Goal: Task Accomplishment & Management: Manage account settings

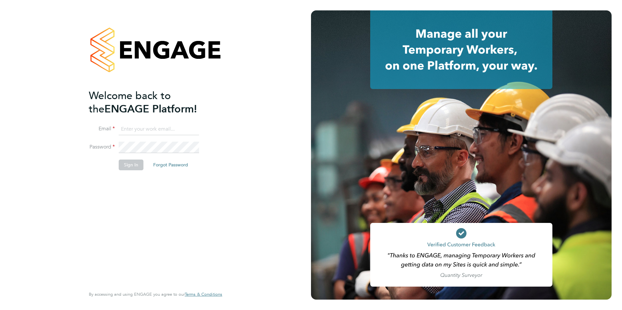
click at [147, 128] on input at bounding box center [159, 130] width 80 height 12
click at [198, 127] on input "megan.morris@brightonandhovealbion.com" at bounding box center [159, 130] width 80 height 12
click at [193, 128] on input "megan.m.com" at bounding box center [159, 130] width 80 height 12
type input "megan.morris@bhafc.co.uk"
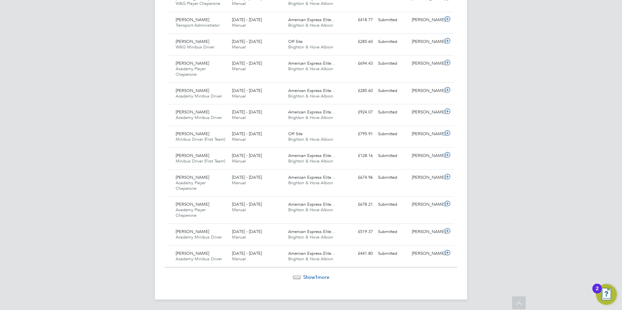
click at [323, 278] on span "Show 1 more" at bounding box center [316, 277] width 26 height 6
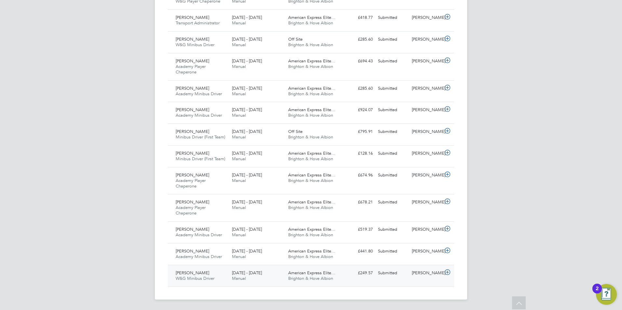
click at [402, 278] on div "Submitted" at bounding box center [392, 273] width 34 height 11
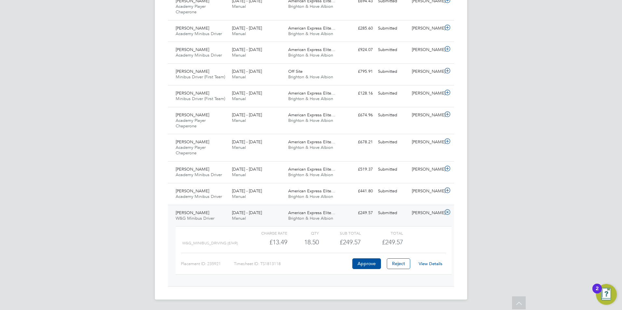
click at [437, 265] on link "View Details" at bounding box center [431, 264] width 24 height 6
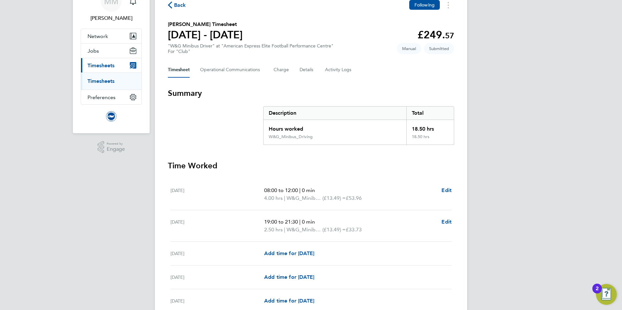
scroll to position [65, 0]
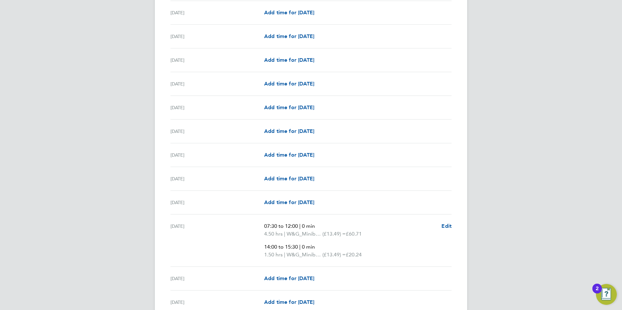
scroll to position [585, 0]
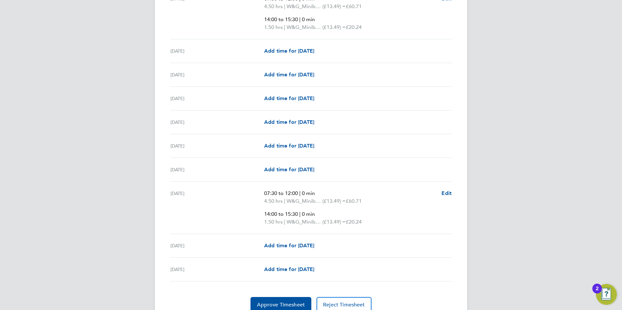
scroll to position [745, 0]
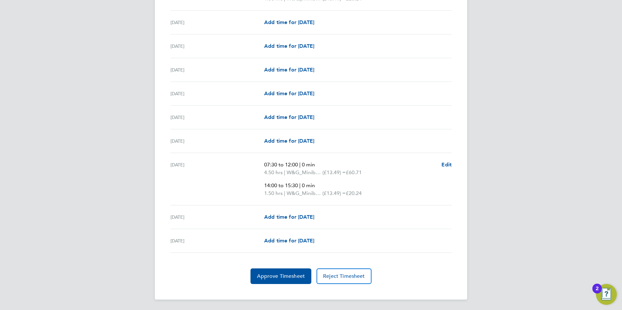
click at [271, 275] on span "Approve Timesheet" at bounding box center [281, 276] width 48 height 7
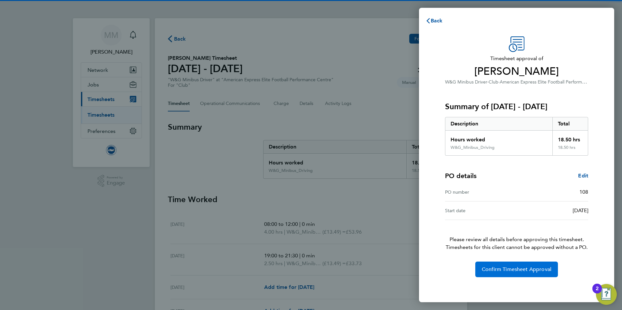
click at [487, 269] on span "Confirm Timesheet Approval" at bounding box center [517, 269] width 70 height 7
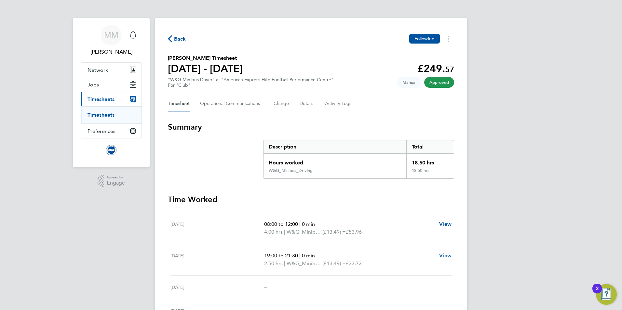
click at [107, 114] on link "Timesheets" at bounding box center [100, 115] width 27 height 6
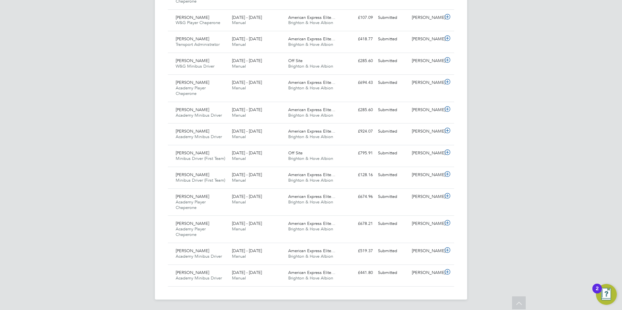
drag, startPoint x: 582, startPoint y: 45, endPoint x: 507, endPoint y: 177, distance: 151.3
click at [426, 277] on div "[PERSON_NAME]" at bounding box center [426, 273] width 34 height 11
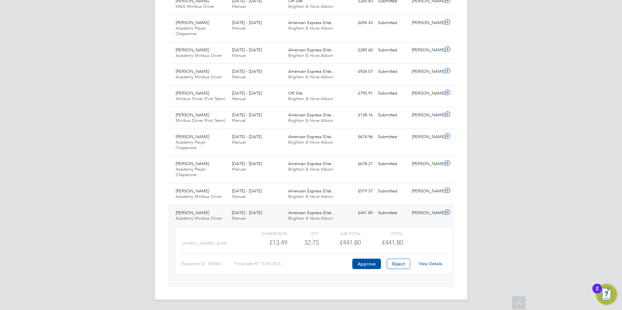
click at [434, 263] on link "View Details" at bounding box center [431, 264] width 24 height 6
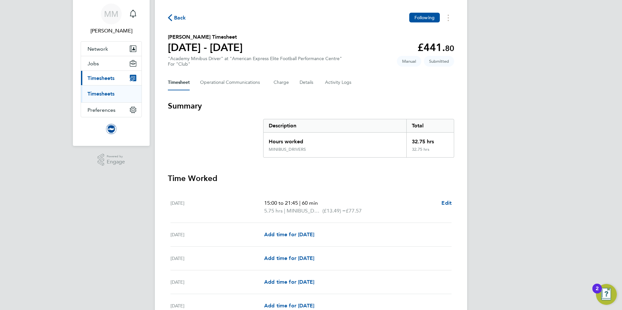
scroll to position [33, 0]
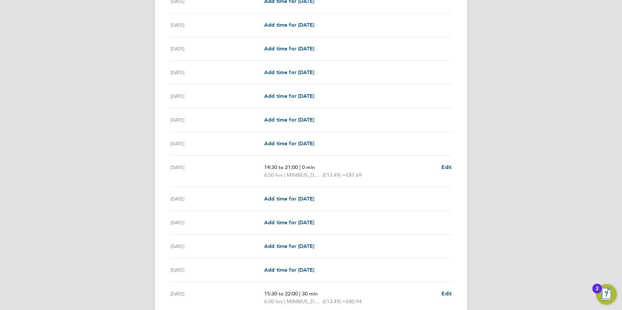
scroll to position [325, 0]
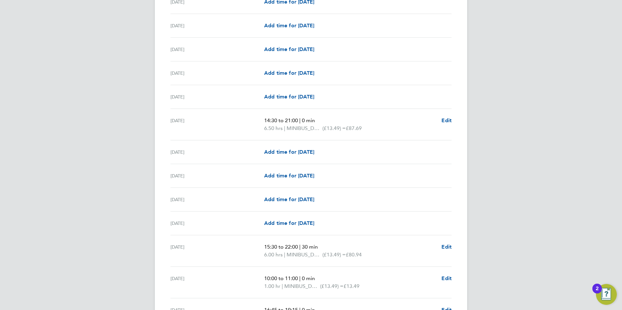
click at [140, 172] on div "MM Megan Morris Notifications Applications: Network Sites Workers Jobs Position…" at bounding box center [311, 197] width 622 height 1045
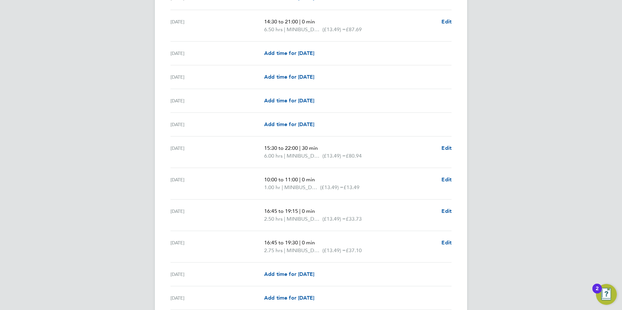
scroll to position [455, 0]
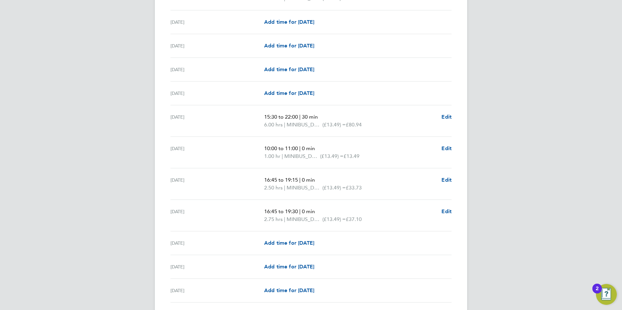
click at [109, 119] on div "MM Megan Morris Notifications Applications: Network Sites Workers Jobs Position…" at bounding box center [311, 67] width 622 height 1045
click at [89, 144] on div "MM Megan Morris Notifications Applications: Network Sites Workers Jobs Position…" at bounding box center [311, 67] width 622 height 1045
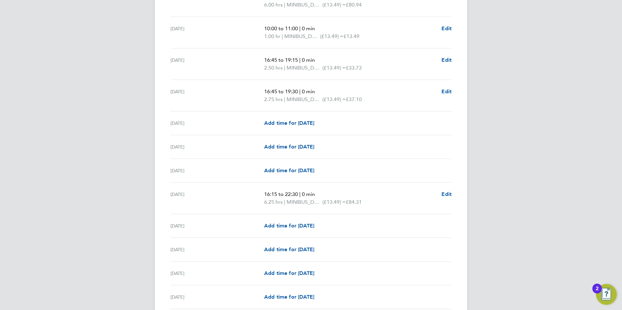
scroll to position [585, 0]
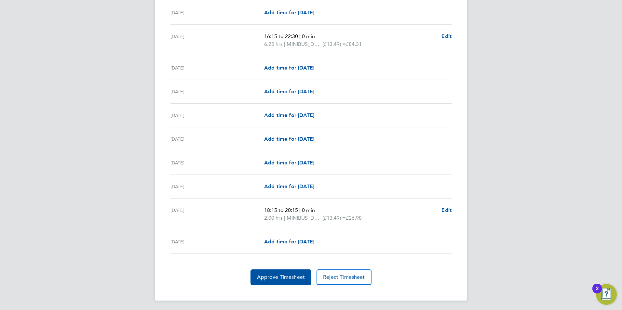
scroll to position [734, 0]
click at [284, 275] on span "Approve Timesheet" at bounding box center [281, 276] width 48 height 7
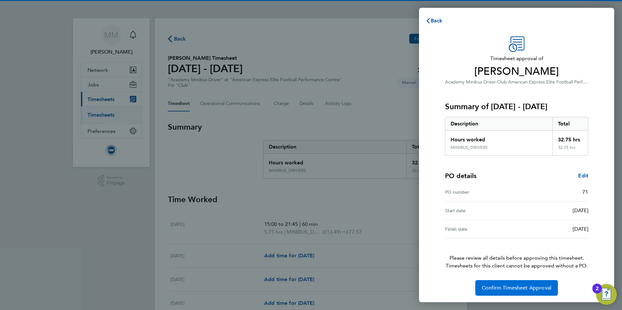
click at [507, 286] on span "Confirm Timesheet Approval" at bounding box center [517, 288] width 70 height 7
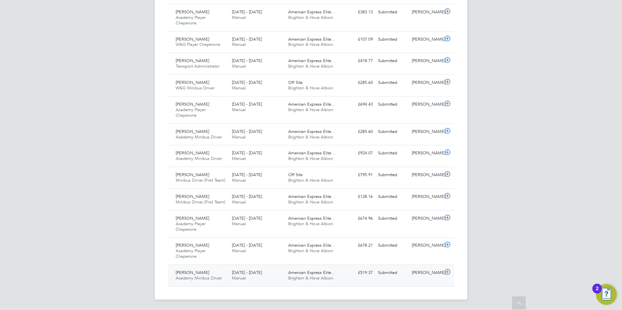
click at [418, 282] on div "Peter Alexander Academy Minibus Driver 1 - 30 Sep 2025 1 - 30 Sep 2025 Manual A…" at bounding box center [311, 276] width 286 height 22
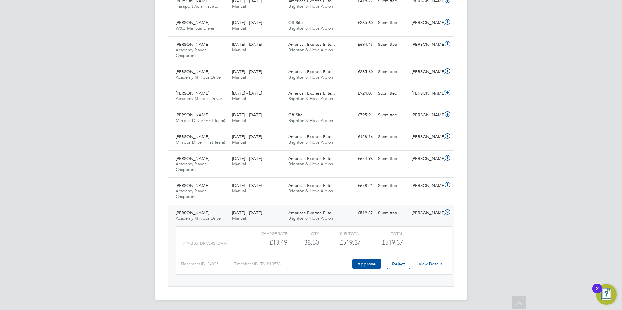
click at [439, 263] on link "View Details" at bounding box center [431, 264] width 24 height 6
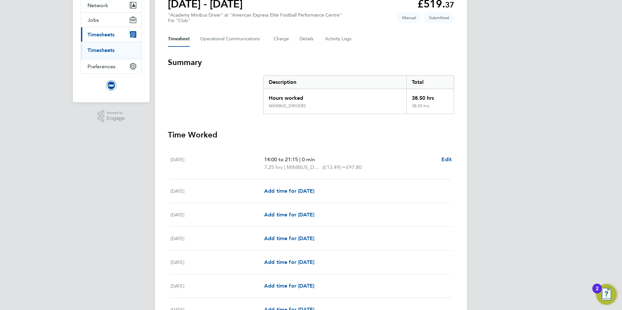
scroll to position [65, 0]
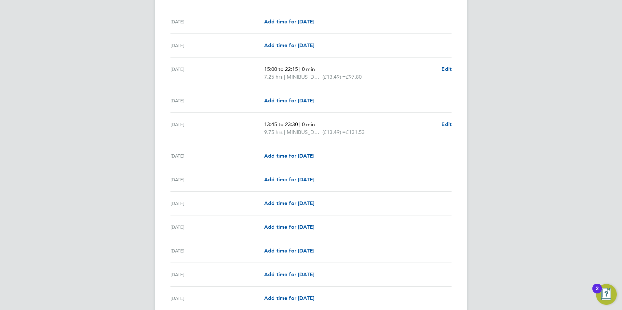
scroll to position [293, 0]
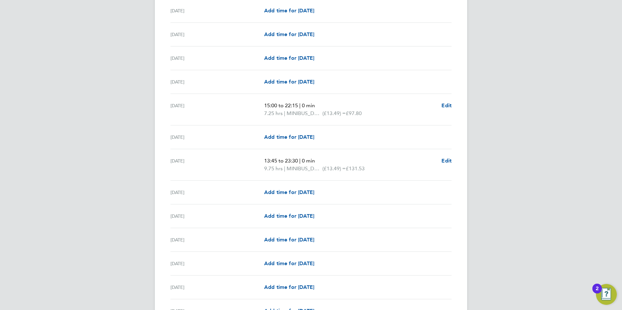
click at [70, 150] on div "MM Megan Morris Notifications Applications: Network Sites Workers Jobs Position…" at bounding box center [311, 232] width 622 height 1050
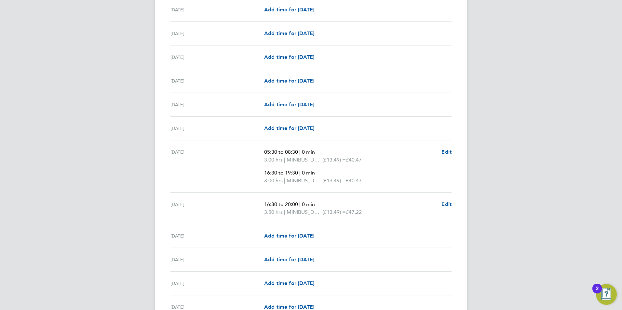
scroll to position [650, 0]
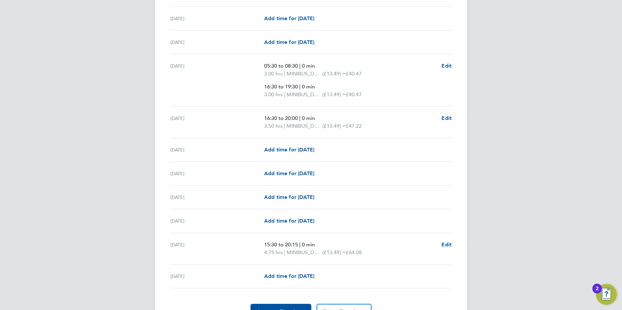
scroll to position [740, 0]
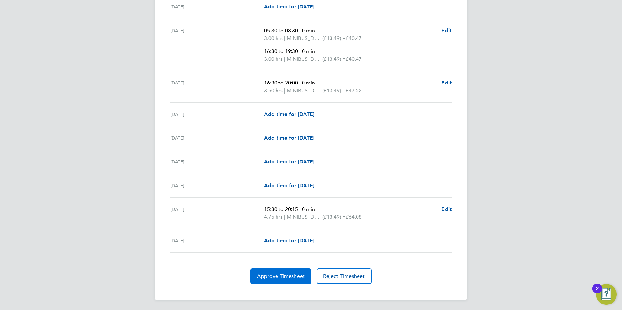
click at [282, 275] on span "Approve Timesheet" at bounding box center [281, 276] width 48 height 7
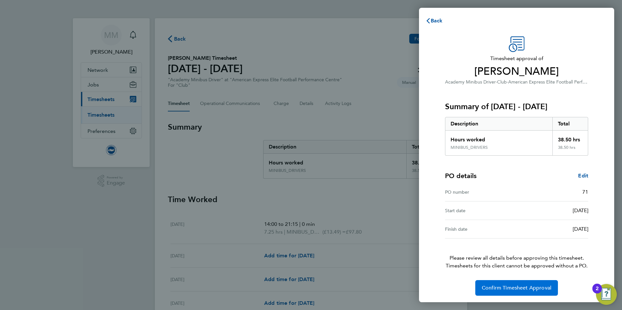
click at [525, 287] on span "Confirm Timesheet Approval" at bounding box center [517, 288] width 70 height 7
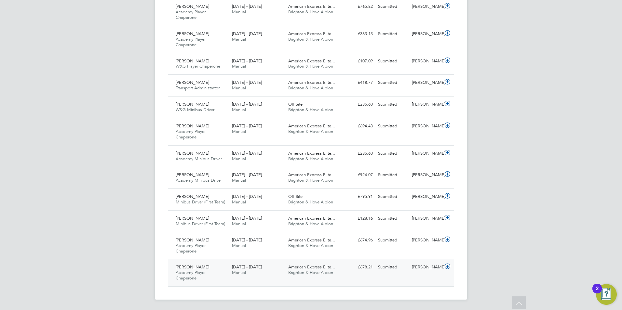
click at [425, 270] on div "[PERSON_NAME]" at bounding box center [426, 267] width 34 height 11
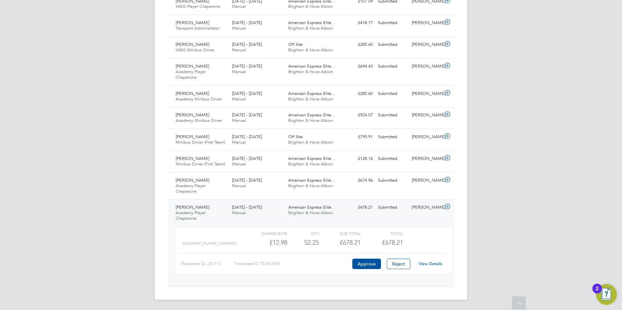
click at [438, 261] on div "View Details" at bounding box center [430, 264] width 32 height 10
click at [437, 265] on link "View Details" at bounding box center [431, 264] width 24 height 6
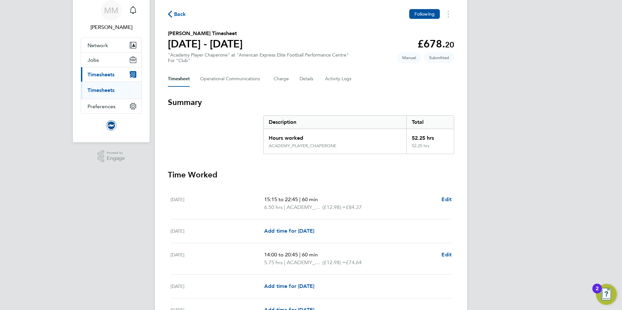
scroll to position [65, 0]
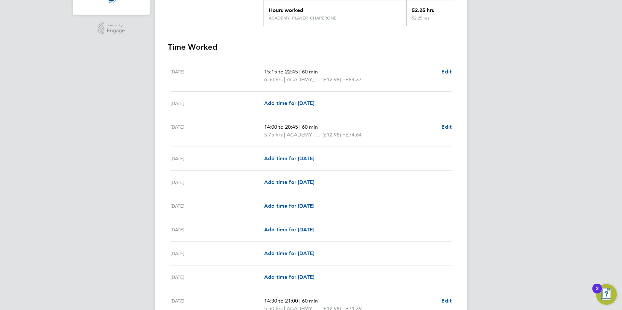
scroll to position [163, 0]
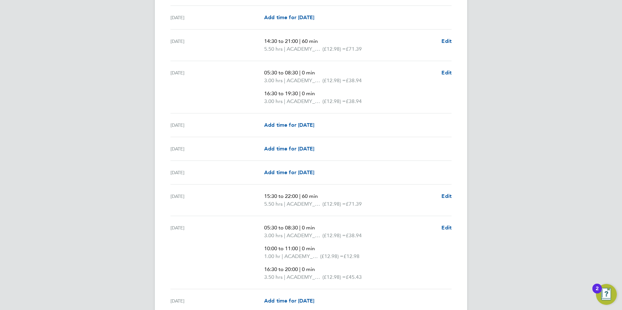
scroll to position [423, 0]
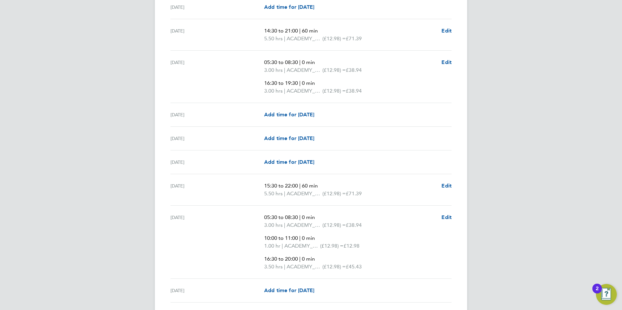
click at [173, 86] on div "[DATE]" at bounding box center [217, 77] width 94 height 36
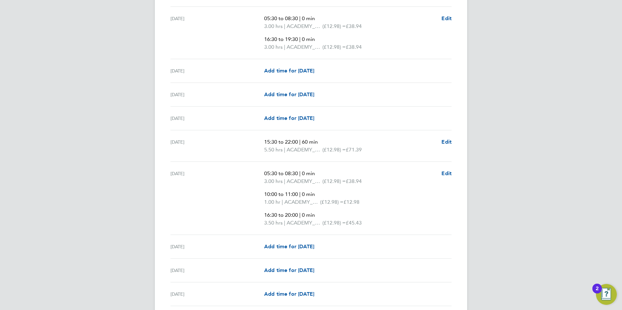
scroll to position [455, 0]
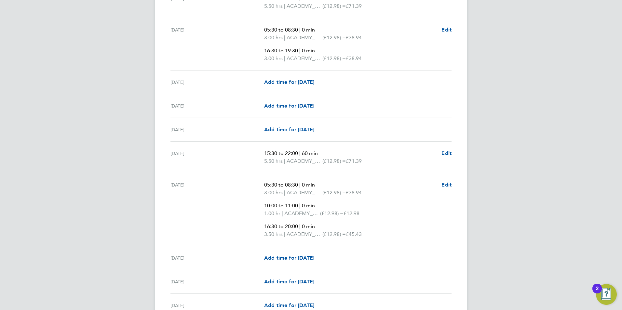
click at [125, 147] on div "MM [PERSON_NAME] Notifications Applications: Network Sites Workers Jobs Positio…" at bounding box center [311, 123] width 622 height 1156
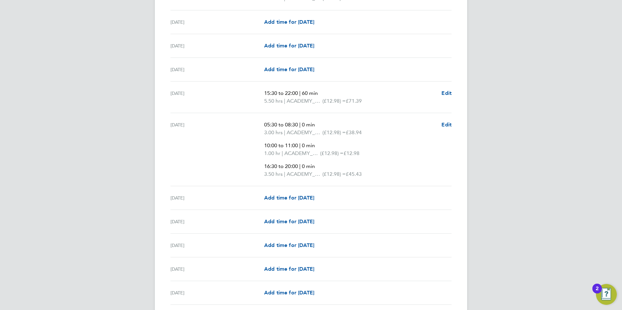
scroll to position [553, 0]
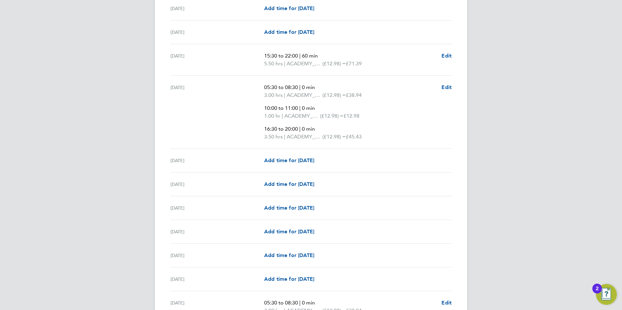
click at [87, 76] on div "MM [PERSON_NAME] Notifications Applications: Network Sites Workers Jobs Positio…" at bounding box center [311, 25] width 622 height 1156
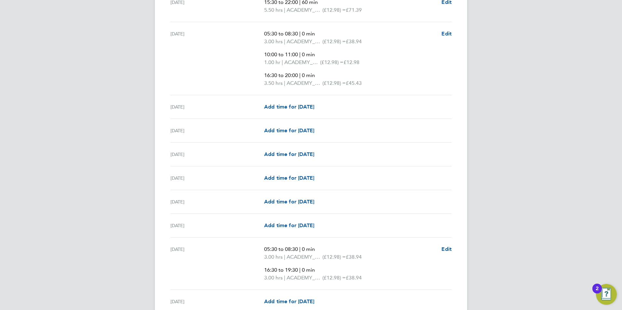
scroll to position [618, 0]
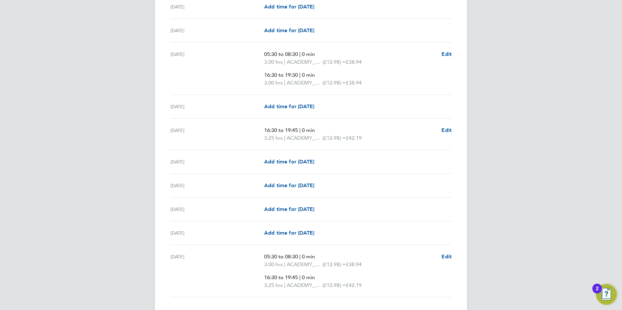
scroll to position [813, 0]
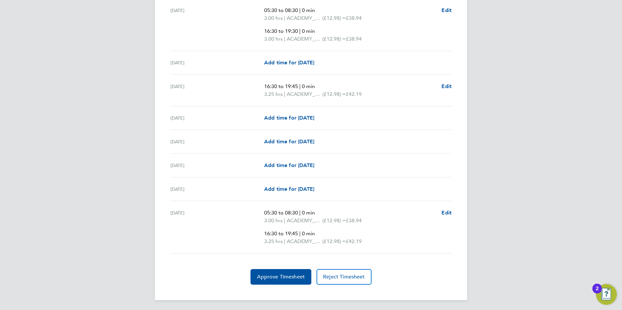
scroll to position [846, 0]
click at [282, 278] on span "Approve Timesheet" at bounding box center [281, 276] width 48 height 7
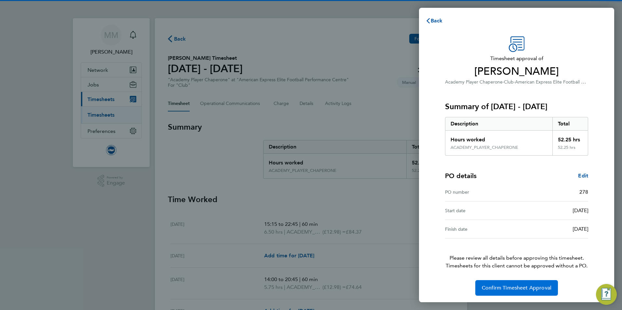
click at [490, 289] on span "Confirm Timesheet Approval" at bounding box center [517, 288] width 70 height 7
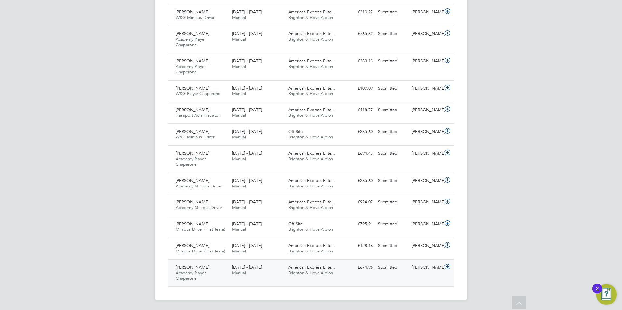
click at [407, 270] on div "Submitted" at bounding box center [392, 267] width 34 height 11
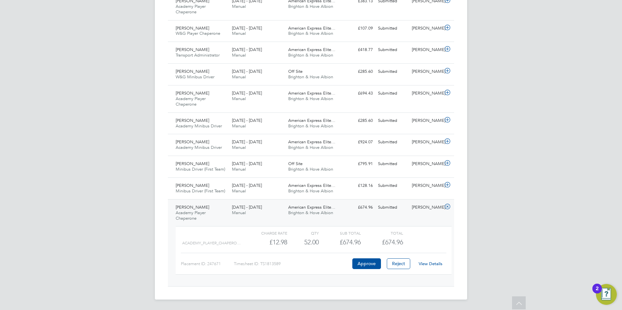
click at [428, 265] on link "View Details" at bounding box center [431, 264] width 24 height 6
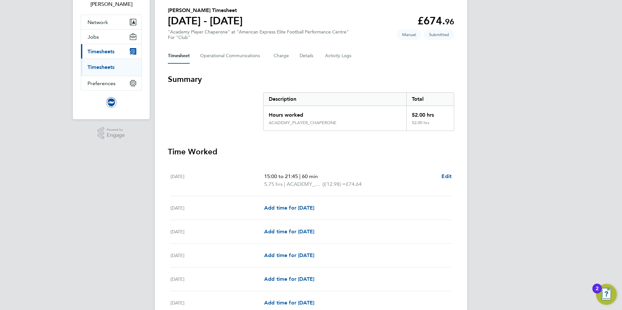
scroll to position [98, 0]
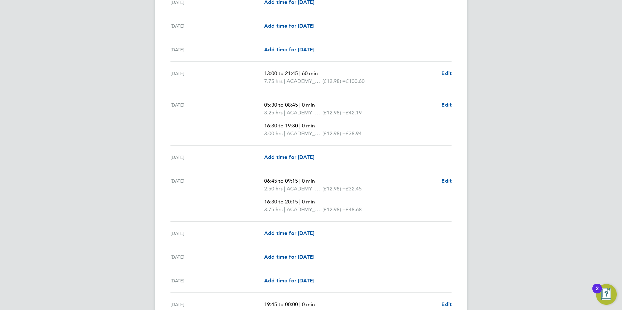
scroll to position [325, 0]
click at [112, 99] on div "MM Megan Morris Notifications Applications: Network Sites Workers Jobs Position…" at bounding box center [311, 243] width 622 height 1136
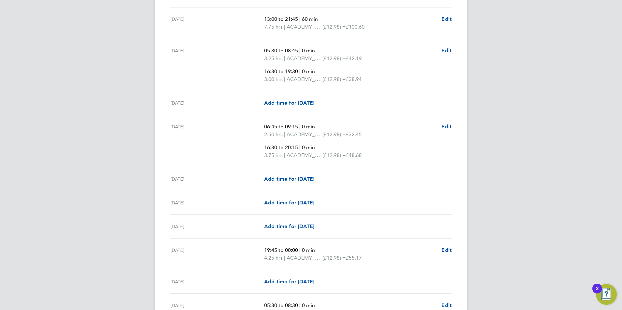
scroll to position [390, 0]
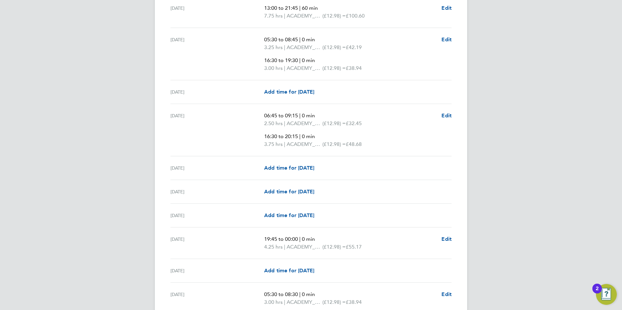
click at [95, 68] on div "MM Megan Morris Notifications Applications: Network Sites Workers Jobs Position…" at bounding box center [311, 178] width 622 height 1136
click at [147, 78] on div "MM Megan Morris Notifications Applications: Network Sites Workers Jobs Position…" at bounding box center [311, 178] width 622 height 1136
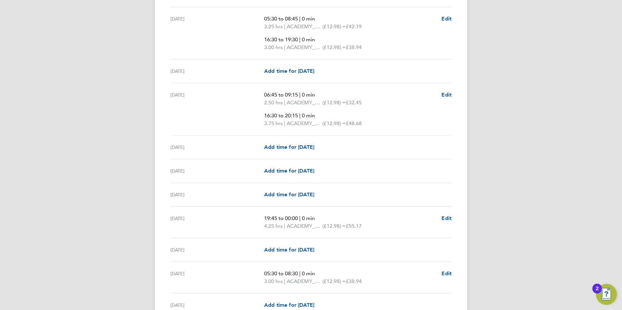
scroll to position [423, 0]
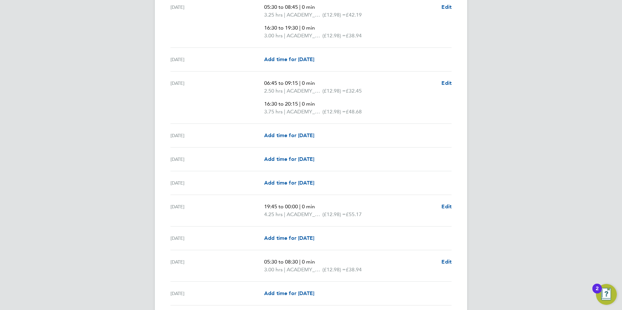
click at [106, 95] on div "MM Megan Morris Notifications Applications: Network Sites Workers Jobs Position…" at bounding box center [311, 145] width 622 height 1136
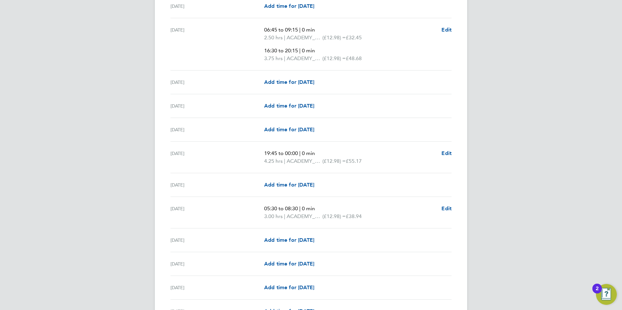
scroll to position [488, 0]
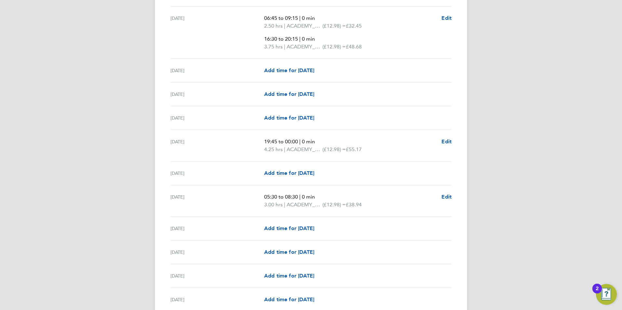
click at [95, 60] on div "MM Megan Morris Notifications Applications: Network Sites Workers Jobs Position…" at bounding box center [311, 80] width 622 height 1136
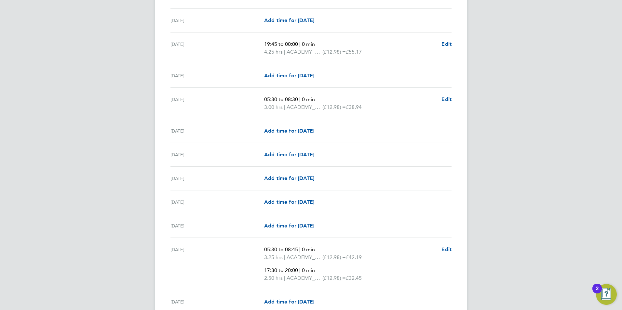
scroll to position [618, 0]
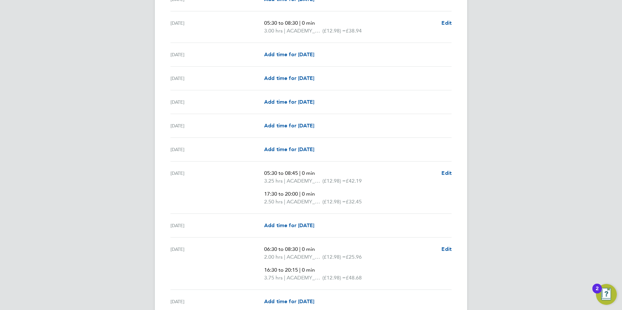
scroll to position [650, 0]
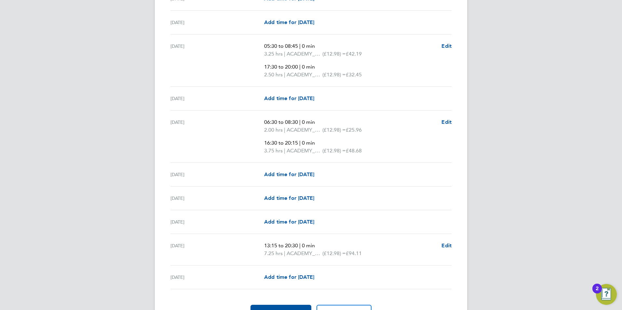
scroll to position [813, 0]
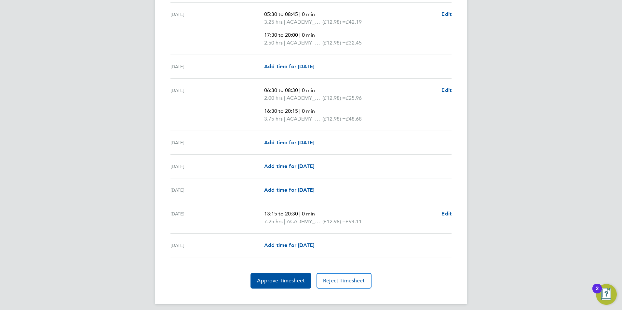
scroll to position [825, 0]
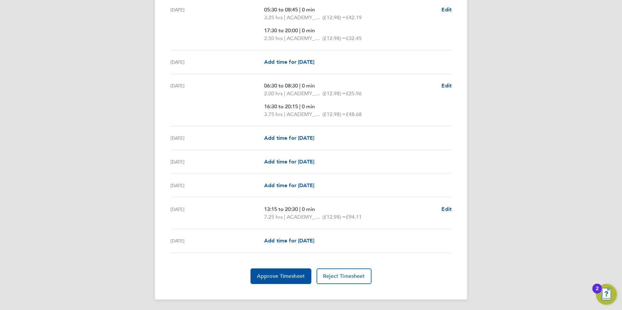
click at [272, 276] on span "Approve Timesheet" at bounding box center [281, 276] width 48 height 7
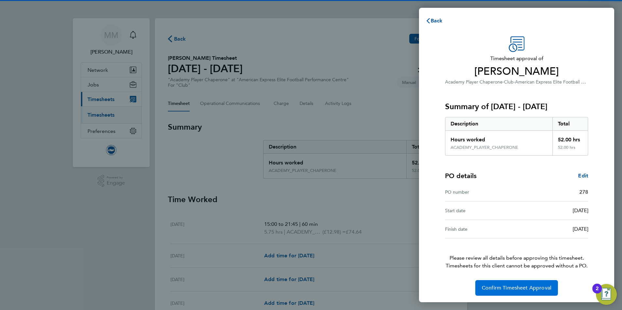
click at [538, 288] on span "Confirm Timesheet Approval" at bounding box center [517, 288] width 70 height 7
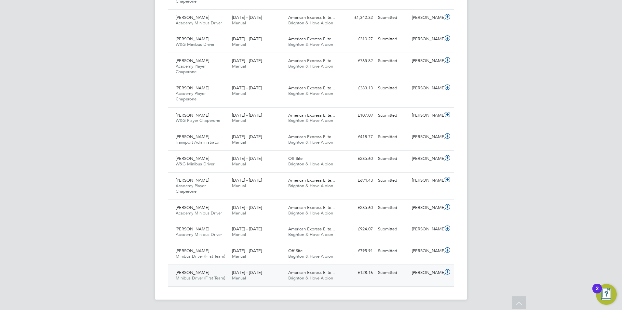
click at [426, 275] on div "[PERSON_NAME]" at bounding box center [426, 273] width 34 height 11
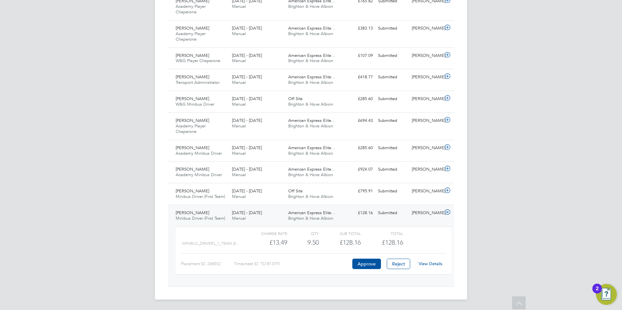
click at [435, 266] on link "View Details" at bounding box center [431, 264] width 24 height 6
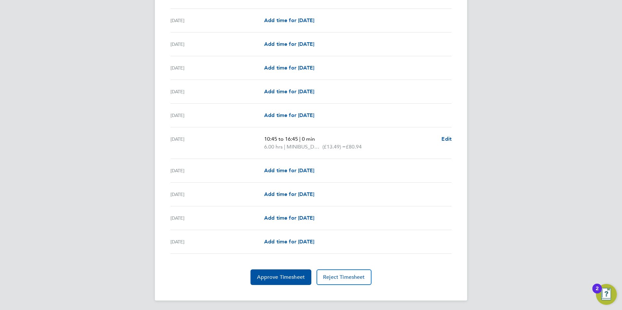
scroll to position [687, 0]
click at [281, 274] on span "Approve Timesheet" at bounding box center [281, 276] width 48 height 7
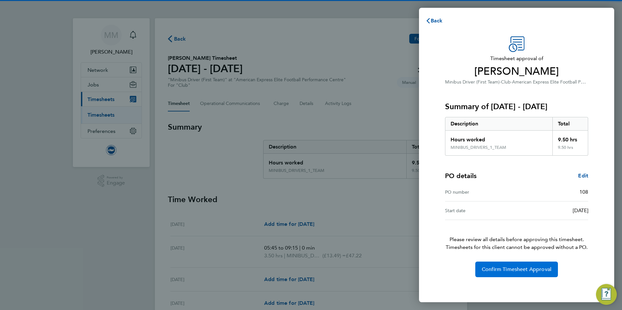
click at [492, 264] on button "Confirm Timesheet Approval" at bounding box center [516, 270] width 83 height 16
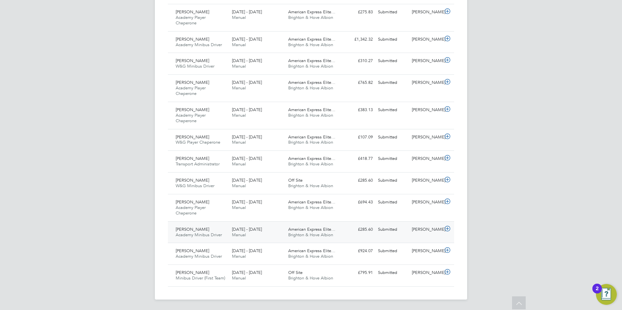
click at [447, 230] on icon at bounding box center [447, 228] width 8 height 5
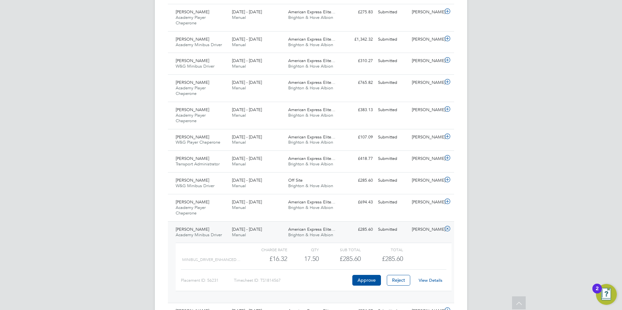
click at [435, 279] on link "View Details" at bounding box center [431, 281] width 24 height 6
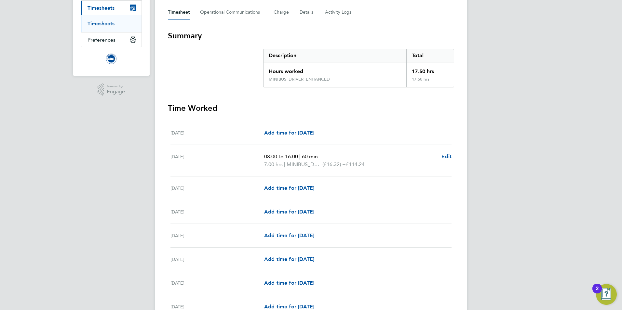
scroll to position [98, 0]
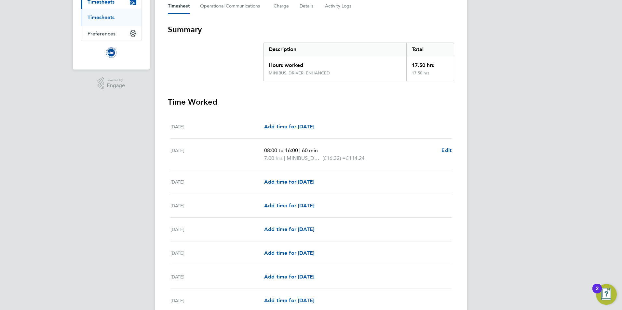
click at [174, 169] on div "[DATE] 08:00 to 16:00 | 60 min 7.00 hrs | MINIBUS_DRIVER_ENHANCED (£16.32) = £1…" at bounding box center [310, 155] width 281 height 32
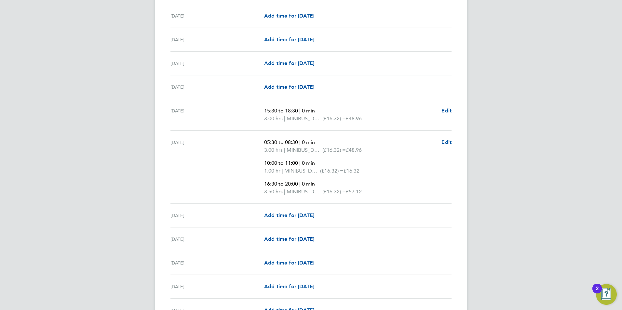
scroll to position [455, 0]
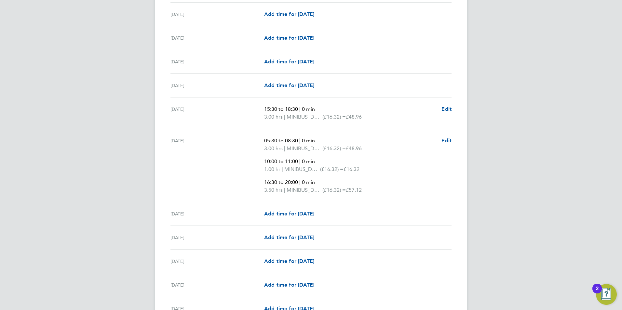
click at [136, 116] on div "MM [PERSON_NAME] Notifications Applications: Network Sites Workers Jobs Positio…" at bounding box center [311, 68] width 622 height 1047
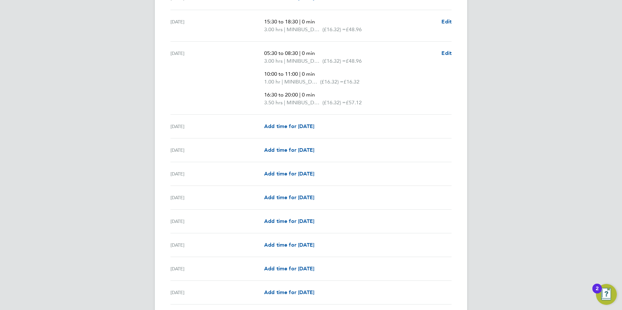
scroll to position [553, 0]
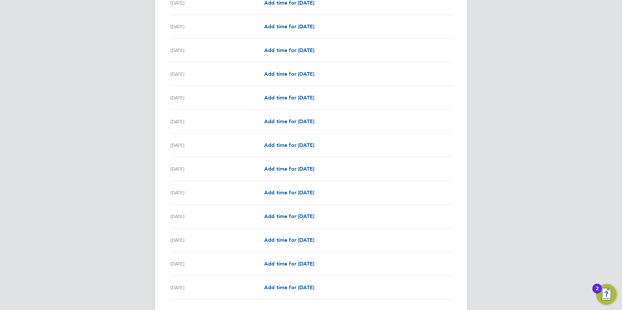
scroll to position [737, 0]
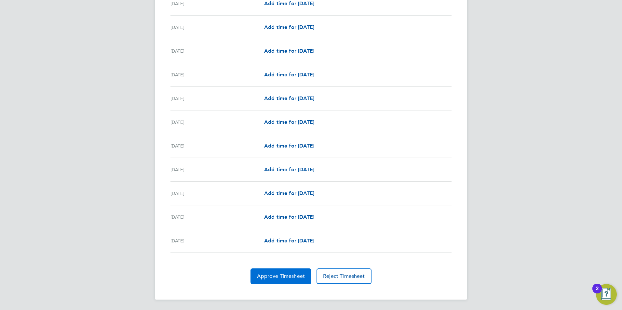
click at [280, 277] on span "Approve Timesheet" at bounding box center [281, 276] width 48 height 7
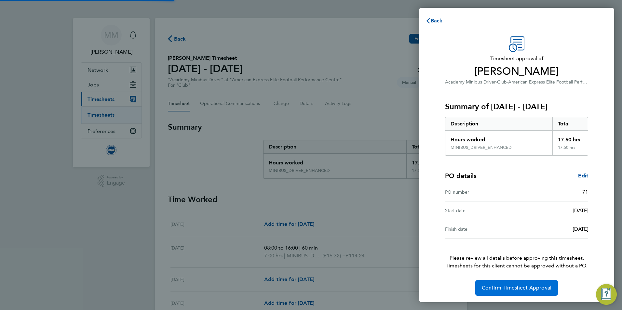
click at [528, 288] on span "Confirm Timesheet Approval" at bounding box center [517, 288] width 70 height 7
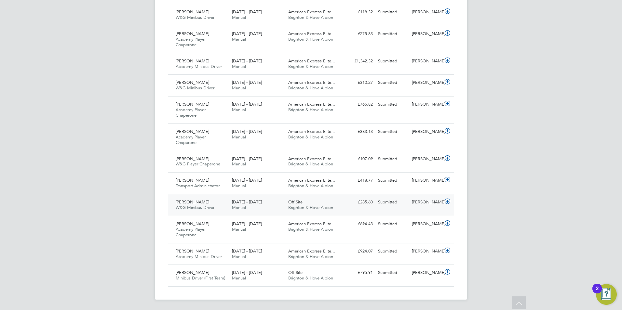
click at [449, 201] on icon at bounding box center [447, 201] width 8 height 5
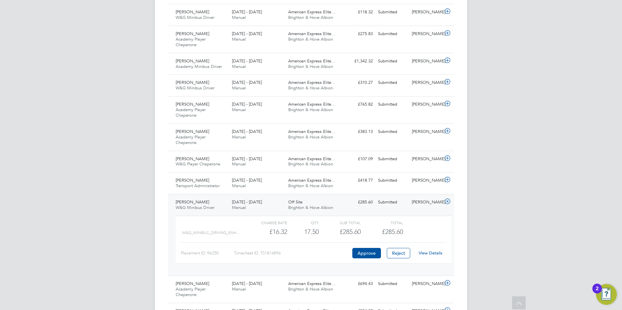
click at [434, 252] on link "View Details" at bounding box center [431, 253] width 24 height 6
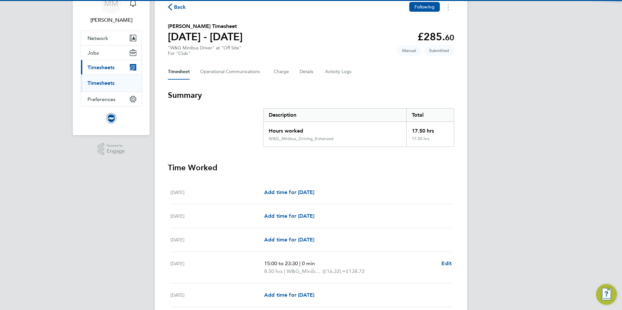
scroll to position [98, 0]
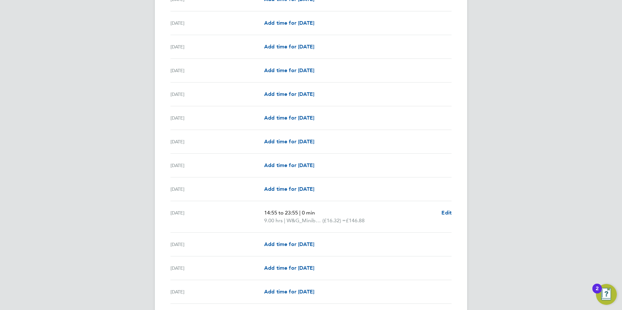
scroll to position [488, 0]
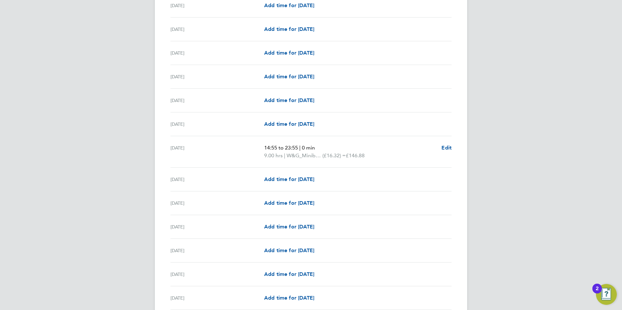
click at [104, 173] on div "MM [PERSON_NAME] Notifications Applications: Network Sites Workers Jobs Positio…" at bounding box center [311, 11] width 622 height 998
drag, startPoint x: 159, startPoint y: 145, endPoint x: 161, endPoint y: 153, distance: 8.1
click at [159, 145] on div "Back Following [PERSON_NAME] Timesheet [DATE] - [DATE] £285. 60 "W&G Minibus Dr…" at bounding box center [311, 14] width 312 height 969
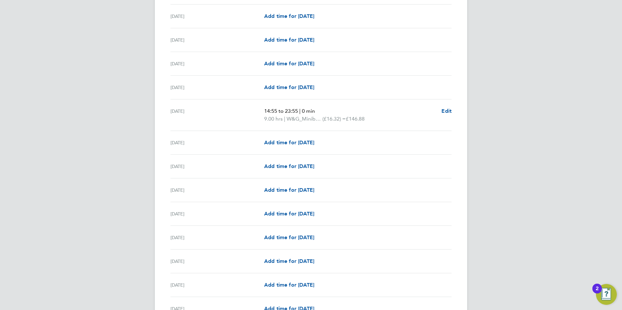
scroll to position [585, 0]
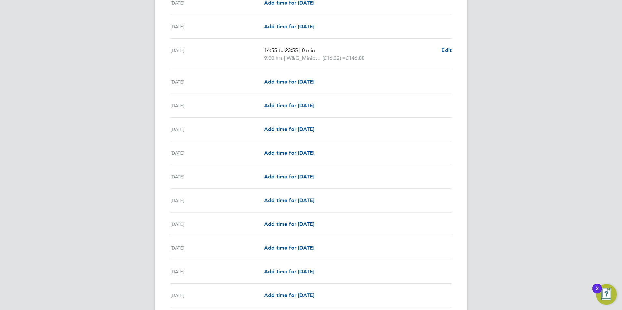
click at [181, 65] on div "[DATE] 14:55 to 23:55 | 0 min 9.00 hrs | W&G_Minibus_Driving_Enhanced (£16.32) …" at bounding box center [310, 55] width 281 height 32
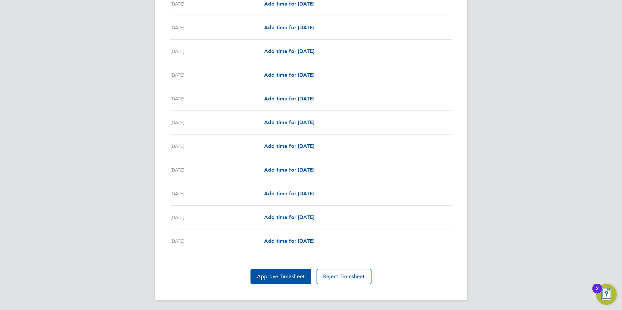
scroll to position [687, 0]
click at [273, 280] on button "Approve Timesheet" at bounding box center [280, 277] width 61 height 16
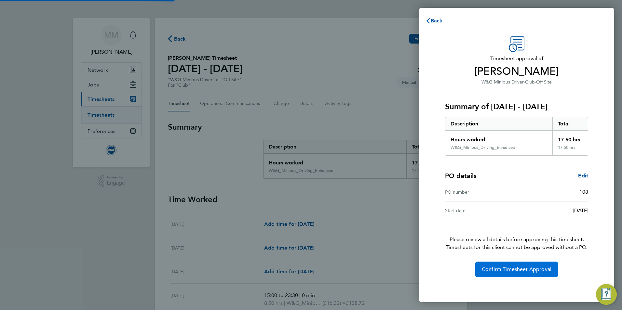
click at [526, 271] on span "Confirm Timesheet Approval" at bounding box center [517, 269] width 70 height 7
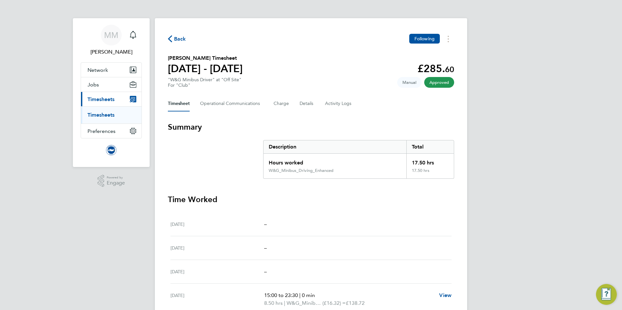
click at [111, 115] on link "Timesheets" at bounding box center [100, 115] width 27 height 6
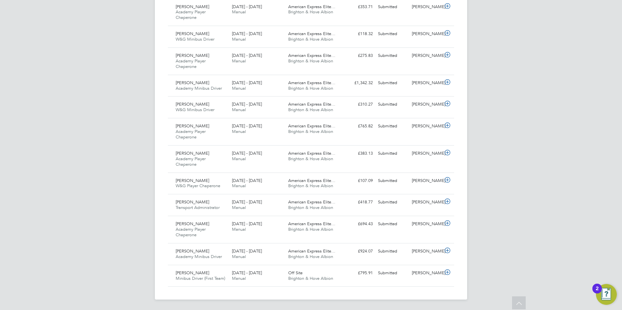
click at [444, 188] on div "[PERSON_NAME] W&G Player Chaperone [DATE] - [DATE] [DATE] - [DATE] Manual Ameri…" at bounding box center [311, 184] width 286 height 22
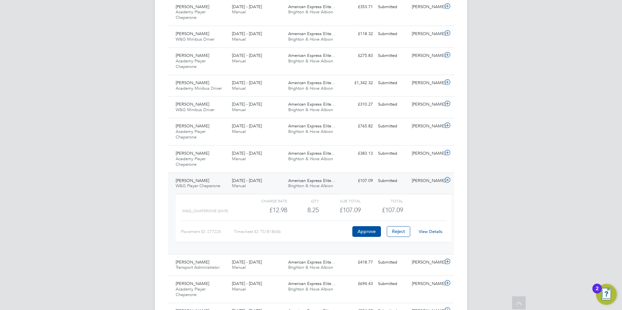
click at [431, 229] on link "View Details" at bounding box center [431, 232] width 24 height 6
click at [420, 162] on div "[PERSON_NAME] Academy Player Chaperone [DATE] - [DATE] [DATE] - [DATE] Manual A…" at bounding box center [311, 158] width 286 height 27
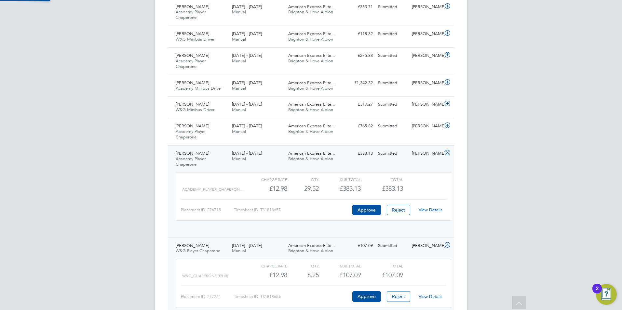
scroll to position [11, 63]
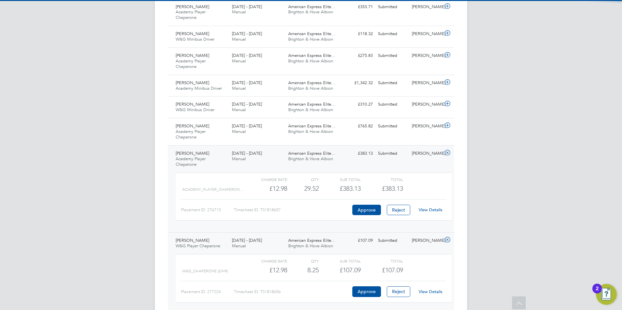
click at [431, 207] on link "View Details" at bounding box center [431, 210] width 24 height 6
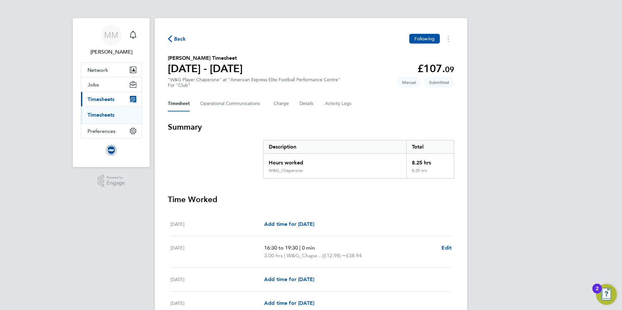
click at [225, 155] on section "Summary Description Total Hours worked 8.25 hrs W&G_Chaperone 8.25 hrs" at bounding box center [311, 150] width 286 height 57
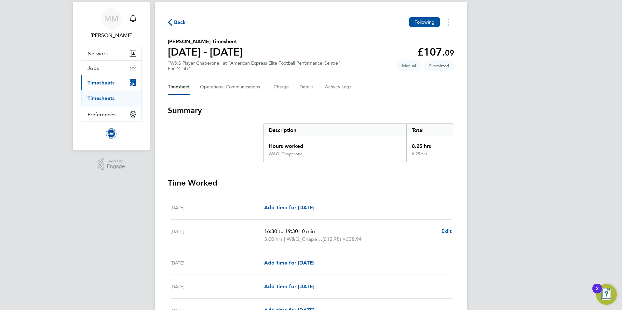
scroll to position [33, 0]
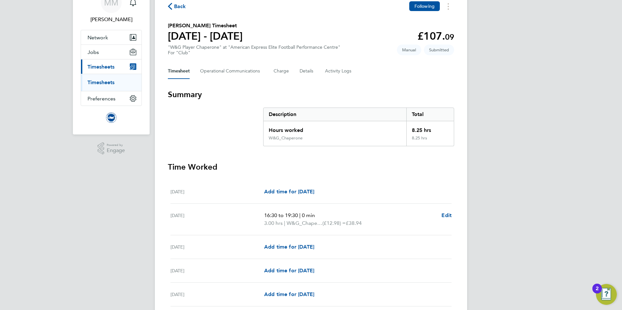
click at [231, 165] on h3 "Time Worked" at bounding box center [311, 167] width 286 height 10
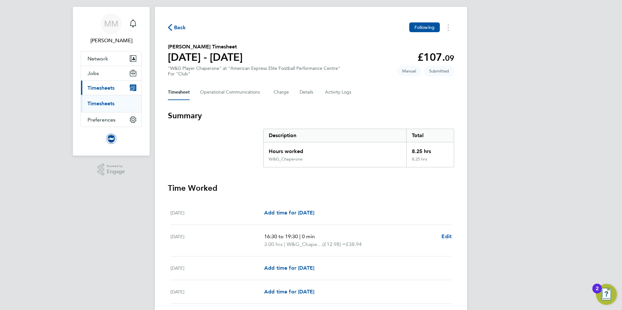
scroll to position [0, 0]
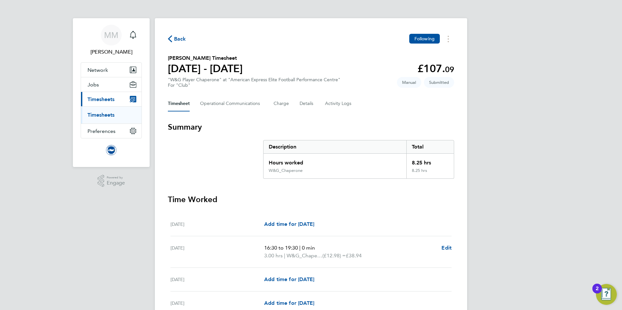
click at [186, 43] on div "Back Following" at bounding box center [311, 39] width 286 height 10
click at [180, 37] on span "Back" at bounding box center [180, 39] width 12 height 8
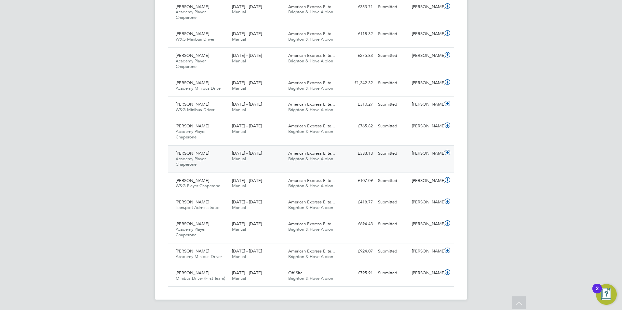
click at [419, 156] on div "[PERSON_NAME]" at bounding box center [426, 153] width 34 height 11
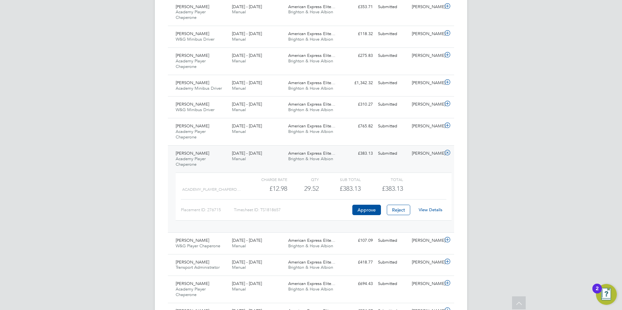
click at [435, 210] on link "View Details" at bounding box center [431, 210] width 24 height 6
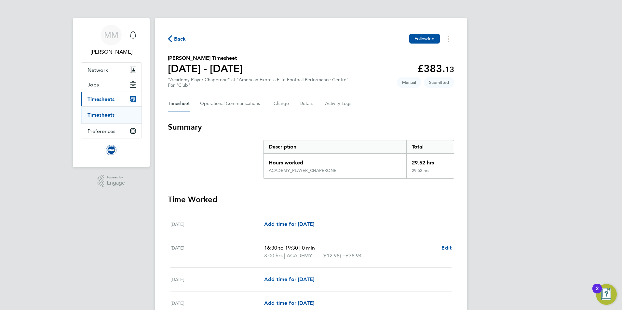
click at [100, 111] on ul "Timesheets" at bounding box center [111, 114] width 60 height 17
click at [100, 113] on link "Timesheets" at bounding box center [100, 115] width 27 height 6
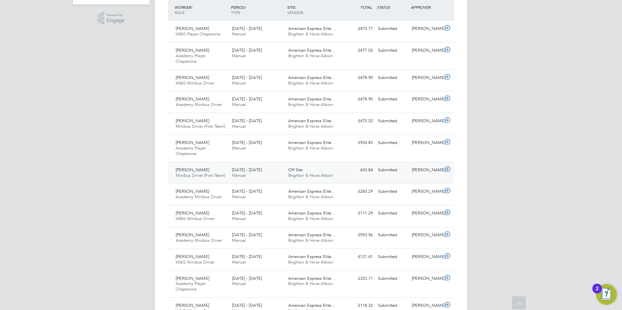
click at [416, 168] on div "[PERSON_NAME]" at bounding box center [426, 170] width 34 height 11
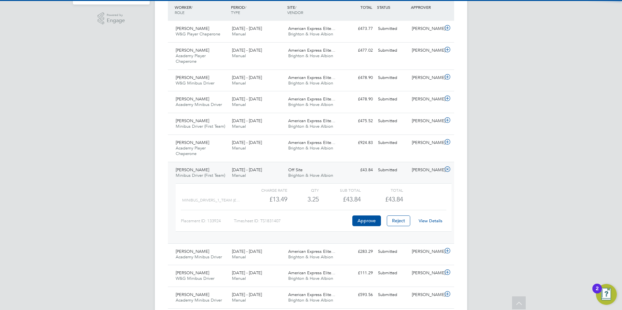
click at [432, 221] on link "View Details" at bounding box center [431, 221] width 24 height 6
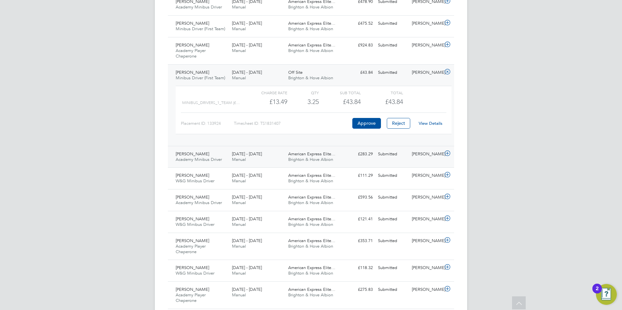
click at [414, 156] on div "[PERSON_NAME]" at bounding box center [426, 154] width 34 height 11
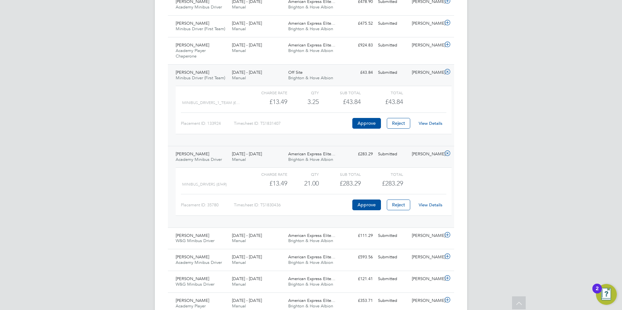
click at [434, 204] on link "View Details" at bounding box center [431, 205] width 24 height 6
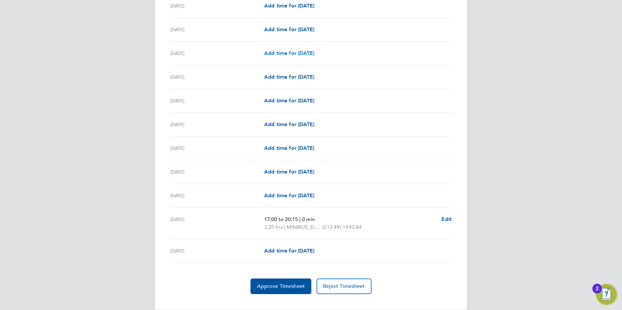
scroll to position [680, 0]
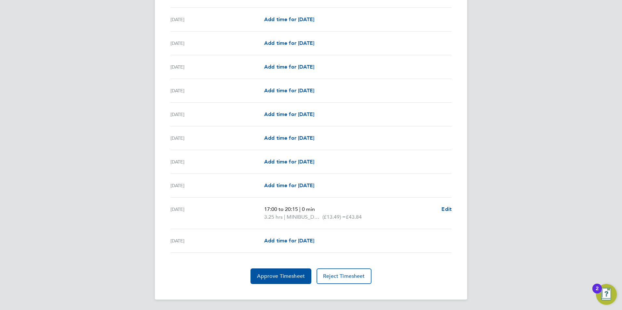
click at [265, 272] on button "Approve Timesheet" at bounding box center [280, 277] width 61 height 16
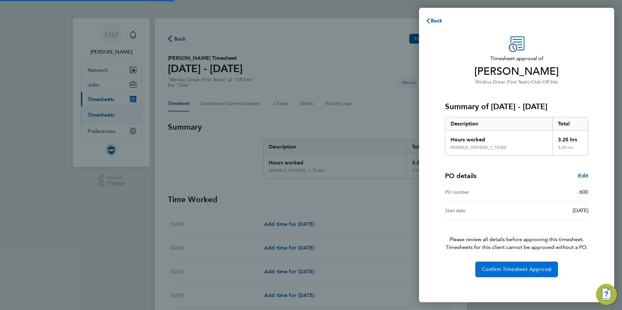
click at [512, 268] on span "Confirm Timesheet Approval" at bounding box center [517, 269] width 70 height 7
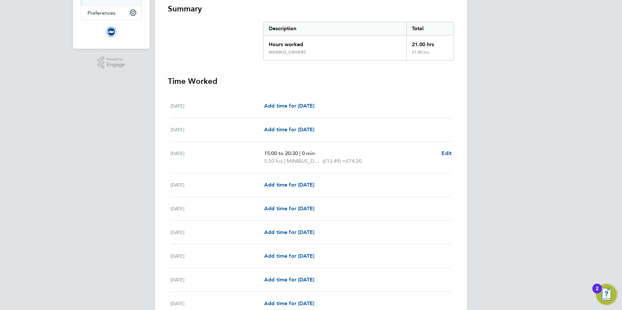
scroll to position [130, 0]
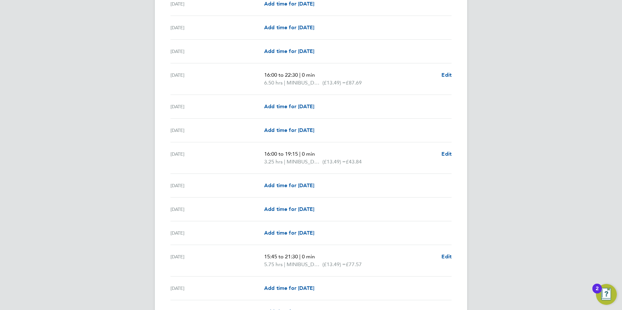
scroll to position [520, 0]
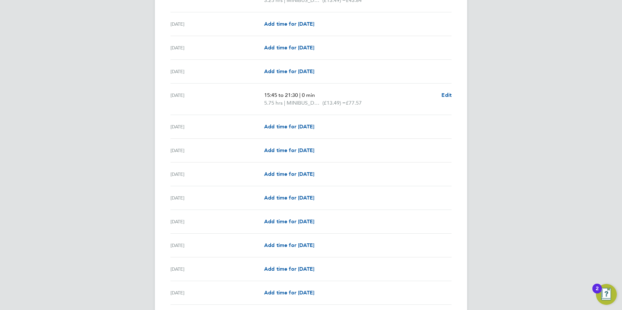
scroll to position [683, 0]
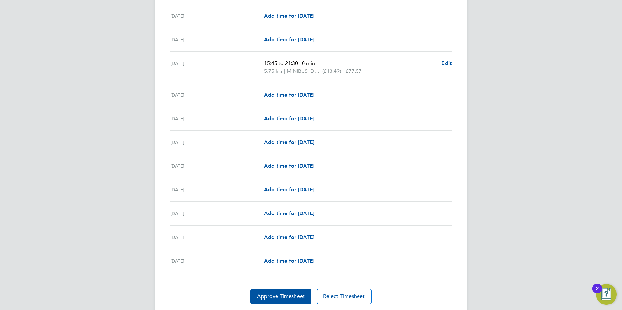
click at [287, 296] on span "Approve Timesheet" at bounding box center [281, 296] width 48 height 7
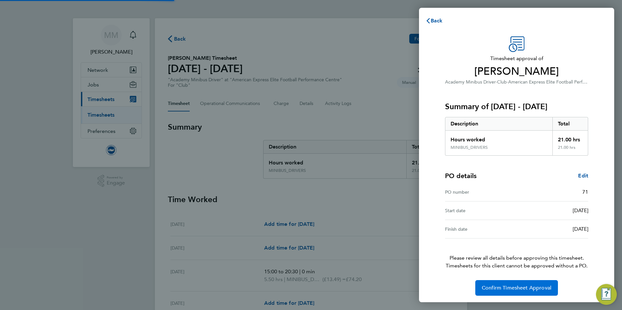
click at [507, 294] on button "Confirm Timesheet Approval" at bounding box center [516, 288] width 83 height 16
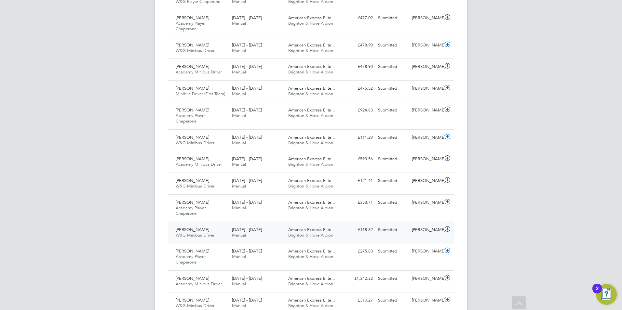
click at [423, 229] on div "[PERSON_NAME]" at bounding box center [426, 230] width 34 height 11
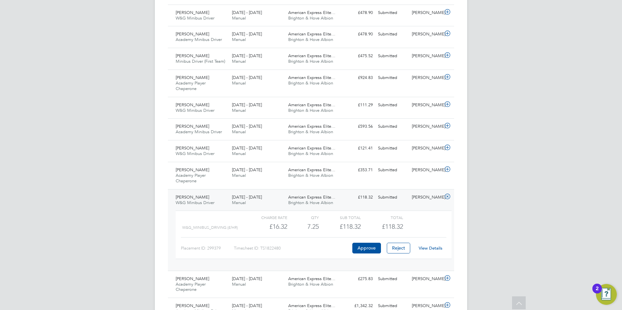
click at [432, 247] on link "View Details" at bounding box center [431, 249] width 24 height 6
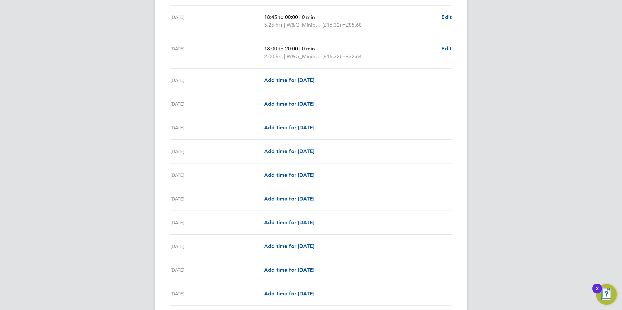
scroll to position [455, 0]
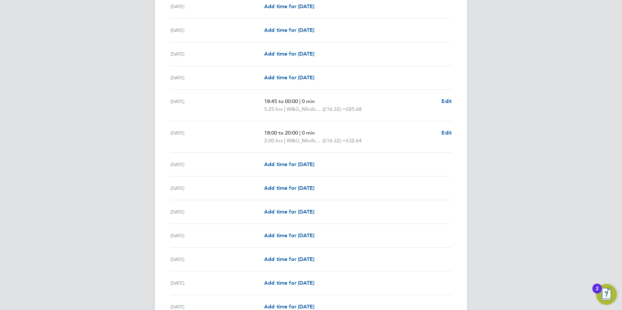
click at [131, 136] on div "MM [PERSON_NAME] Notifications Applications: Network Sites Workers Jobs Positio…" at bounding box center [311, 44] width 622 height 998
click at [137, 163] on div "MM [PERSON_NAME] Notifications Applications: Network Sites Workers Jobs Positio…" at bounding box center [311, 44] width 622 height 998
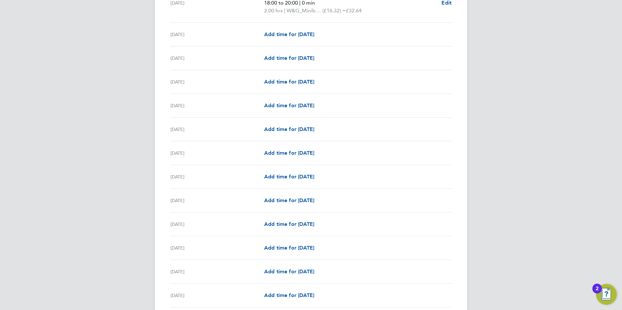
scroll to position [687, 0]
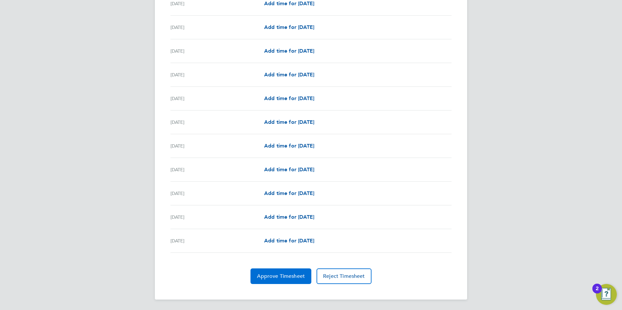
click at [288, 273] on button "Approve Timesheet" at bounding box center [280, 277] width 61 height 16
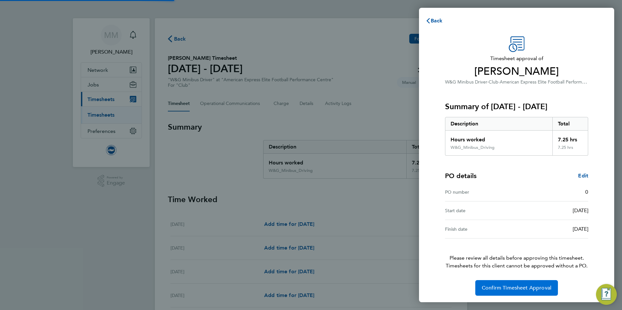
click at [486, 288] on span "Confirm Timesheet Approval" at bounding box center [517, 288] width 70 height 7
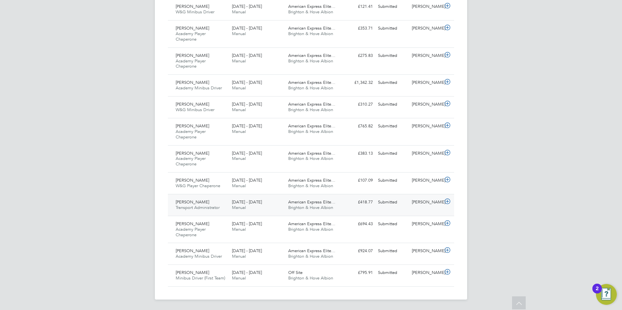
click at [451, 200] on div at bounding box center [448, 202] width 11 height 10
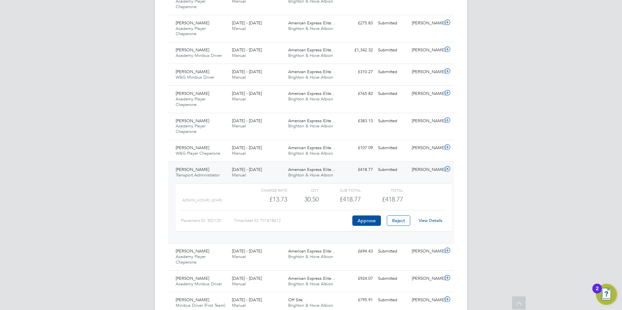
click at [436, 219] on link "View Details" at bounding box center [431, 221] width 24 height 6
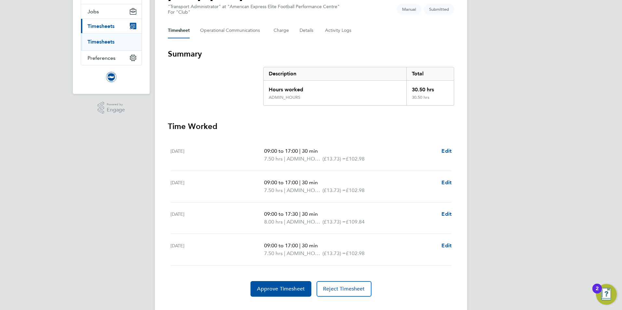
scroll to position [86, 0]
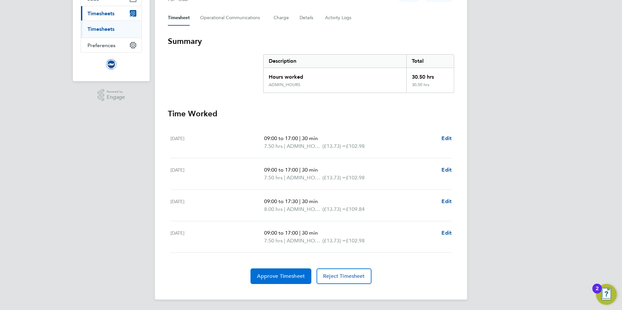
click at [281, 280] on button "Approve Timesheet" at bounding box center [280, 277] width 61 height 16
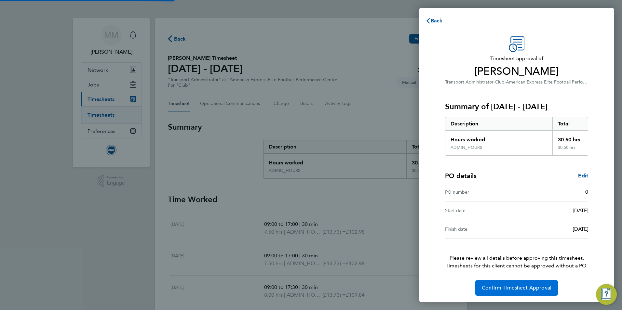
click at [500, 285] on span "Confirm Timesheet Approval" at bounding box center [517, 288] width 70 height 7
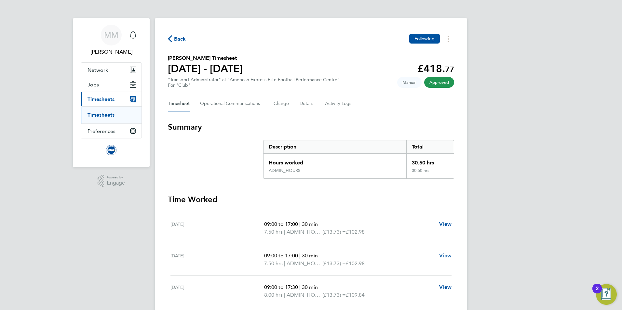
click at [113, 114] on link "Timesheets" at bounding box center [100, 115] width 27 height 6
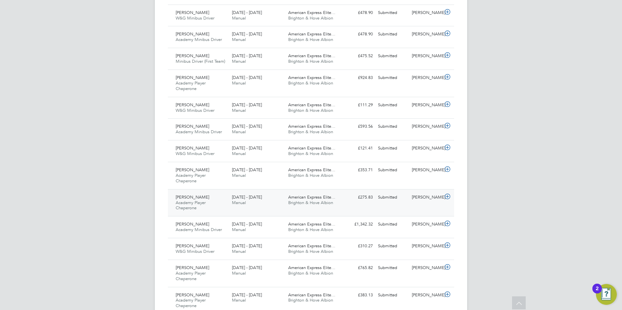
click at [447, 198] on icon at bounding box center [447, 196] width 8 height 5
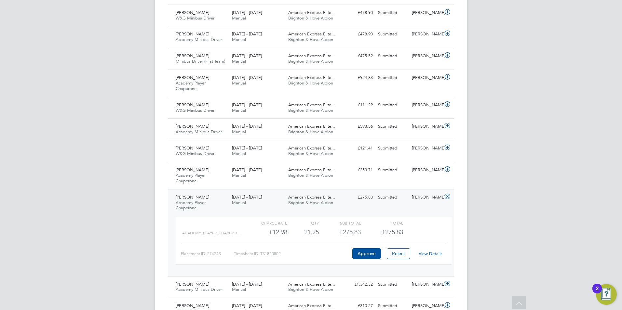
click at [434, 255] on link "View Details" at bounding box center [431, 254] width 24 height 6
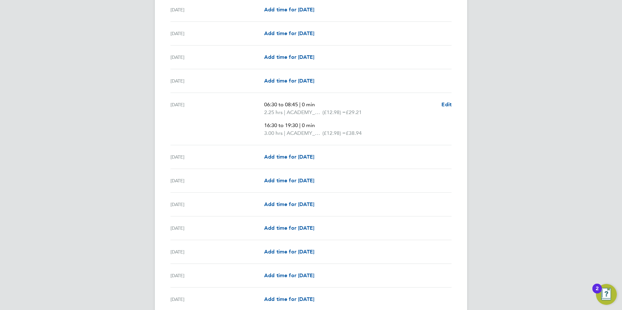
scroll to position [325, 0]
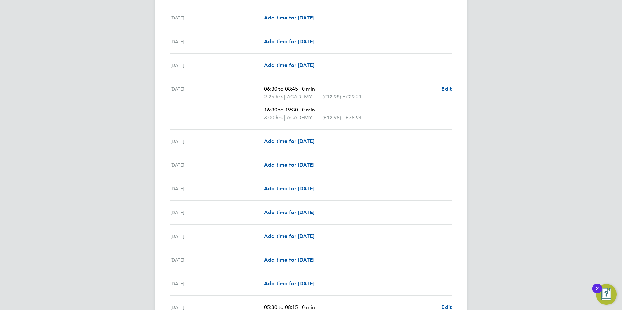
click at [135, 123] on div "MM [PERSON_NAME] Notifications Applications: Network Sites Workers Jobs Positio…" at bounding box center [311, 217] width 622 height 1084
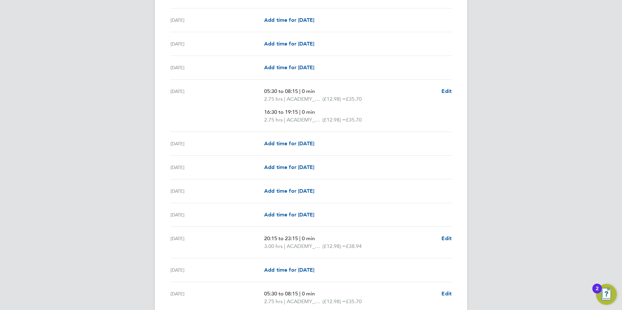
scroll to position [553, 0]
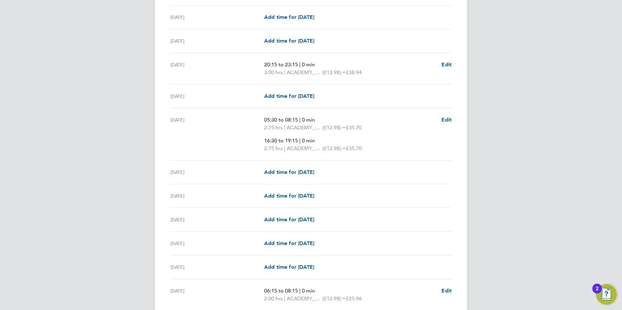
scroll to position [748, 0]
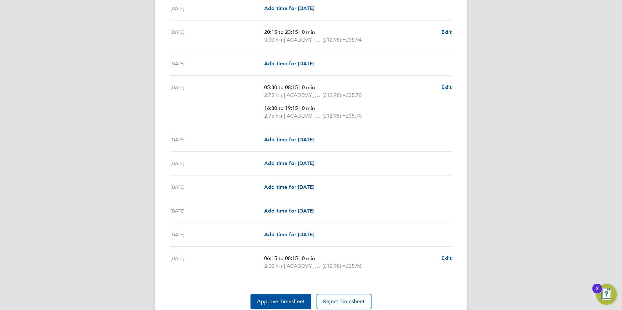
scroll to position [773, 0]
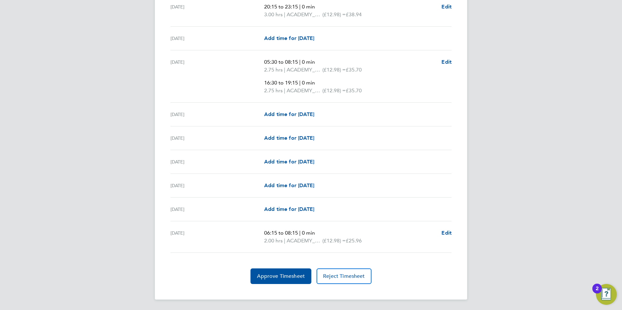
click at [285, 279] on span "Approve Timesheet" at bounding box center [281, 276] width 48 height 7
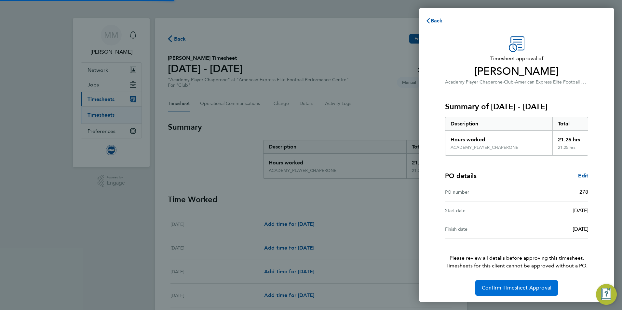
click at [500, 287] on span "Confirm Timesheet Approval" at bounding box center [517, 288] width 70 height 7
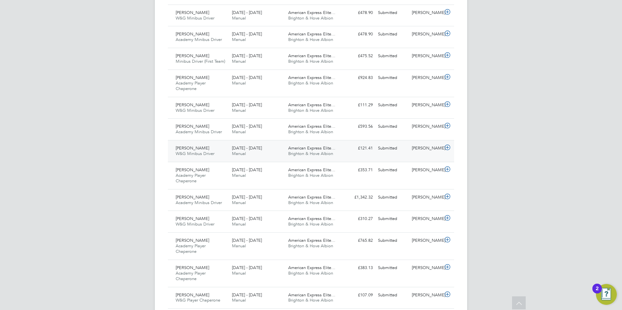
click at [427, 150] on div "[PERSON_NAME]" at bounding box center [426, 148] width 34 height 11
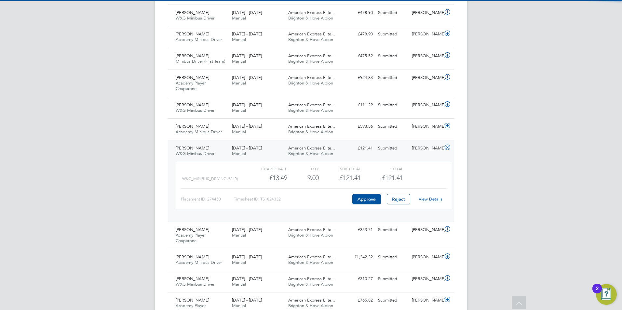
click at [437, 199] on link "View Details" at bounding box center [431, 199] width 24 height 6
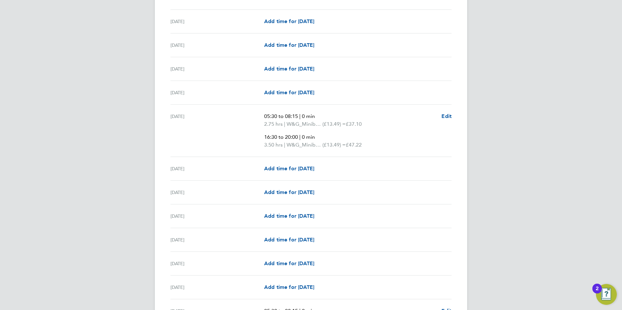
scroll to position [585, 0]
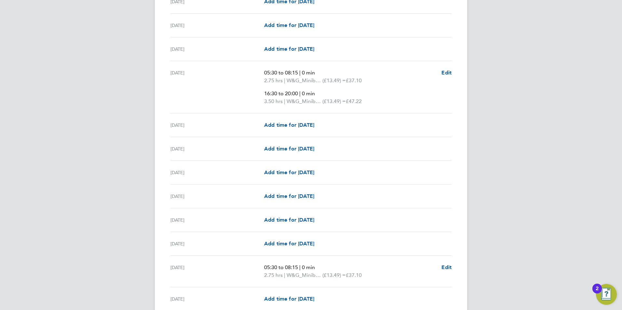
scroll to position [611, 0]
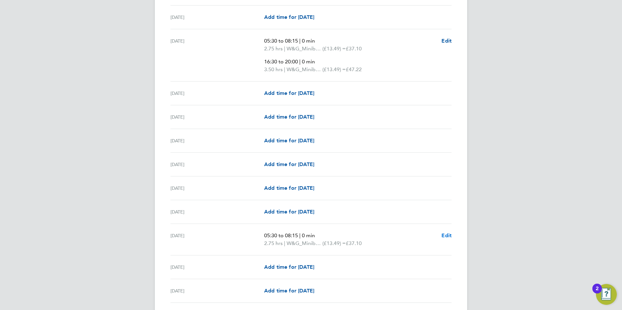
click at [448, 236] on span "Edit" at bounding box center [446, 236] width 10 height 6
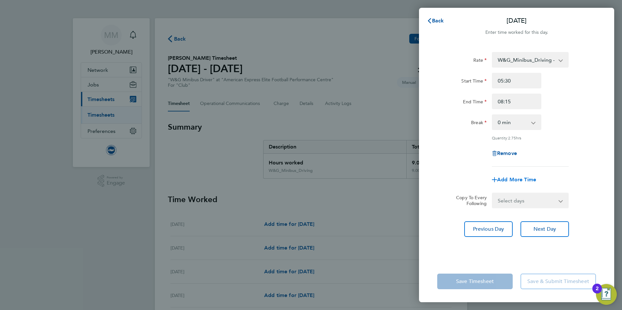
click at [518, 179] on span "Add More Time" at bounding box center [516, 180] width 39 height 6
select select "null"
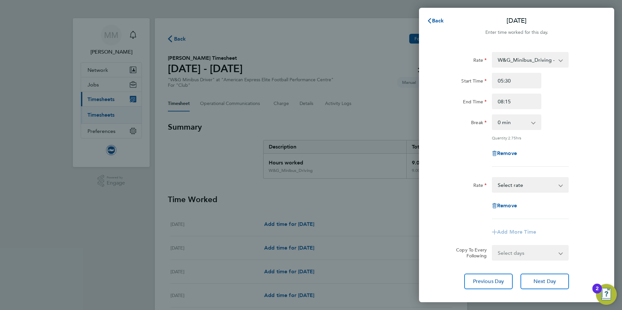
scroll to position [33, 0]
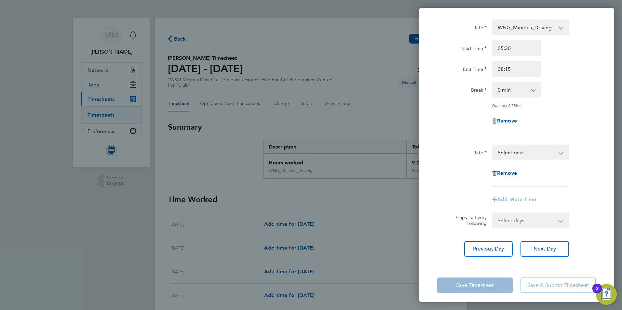
click at [560, 151] on select "W&G_Minibus_Driving - 13.49 Select rate" at bounding box center [526, 152] width 68 height 14
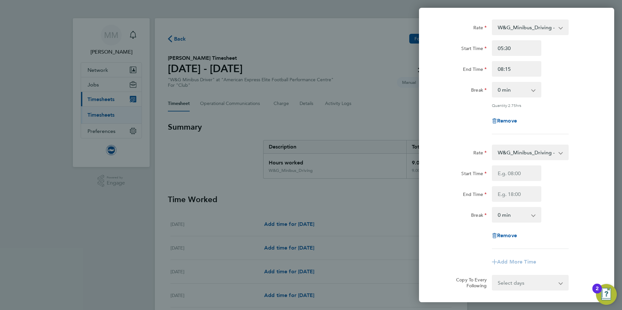
scroll to position [65, 0]
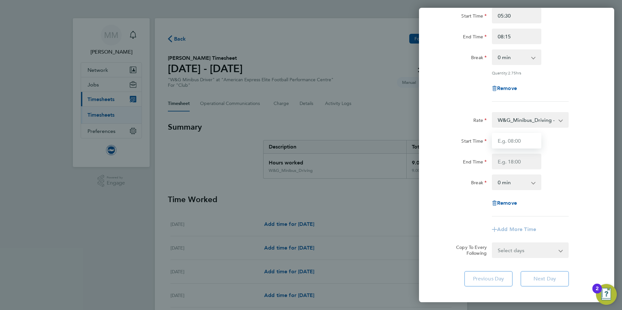
click at [521, 141] on input "Start Time" at bounding box center [516, 141] width 49 height 16
type input "16:30"
click at [522, 162] on input "End Time" at bounding box center [516, 162] width 49 height 16
click at [165, 239] on div "Fri 26 Sep Cancel Enter time worked for this day. Rate W&G_Minibus_Driving - 13…" at bounding box center [311, 155] width 622 height 310
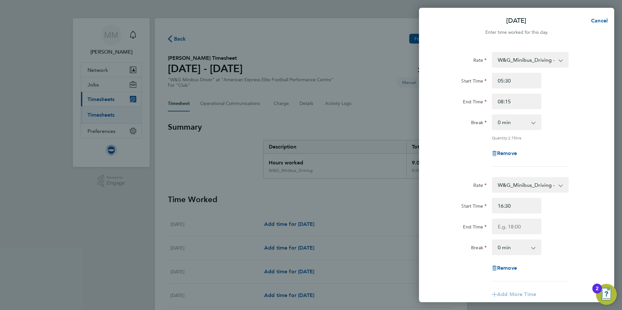
scroll to position [33, 0]
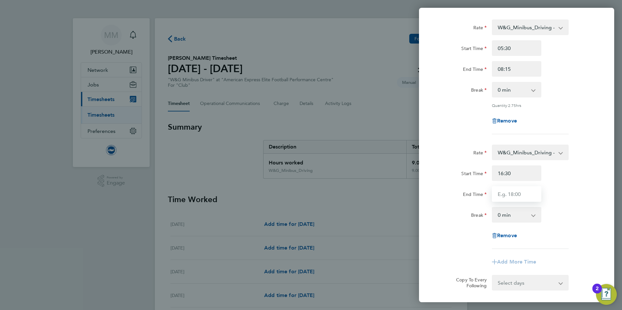
click at [522, 195] on input "End Time" at bounding box center [516, 194] width 49 height 16
type input "19:30"
click at [550, 199] on div "End Time 19:30" at bounding box center [516, 194] width 164 height 16
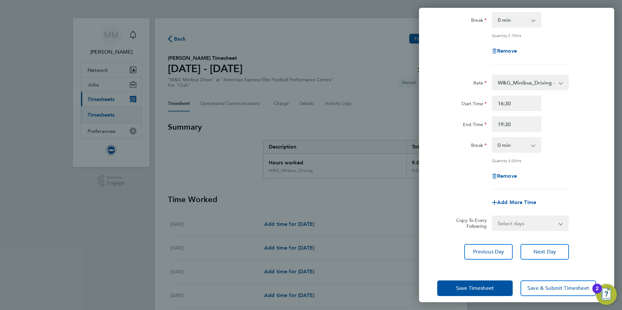
scroll to position [108, 0]
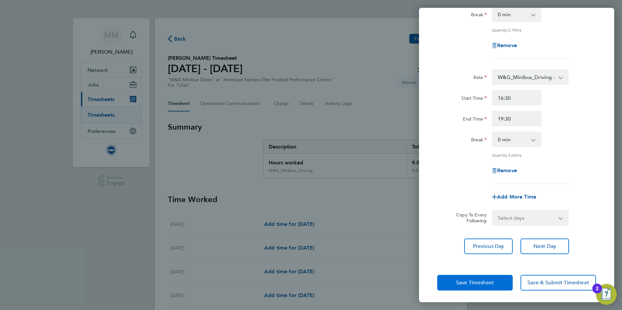
click at [479, 284] on span "Save Timesheet" at bounding box center [475, 283] width 38 height 7
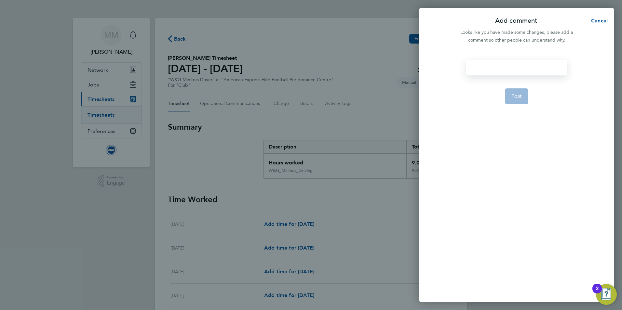
click at [511, 69] on div at bounding box center [516, 68] width 100 height 16
click at [511, 68] on div at bounding box center [516, 68] width 100 height 16
click at [519, 99] on button "Post" at bounding box center [517, 104] width 24 height 16
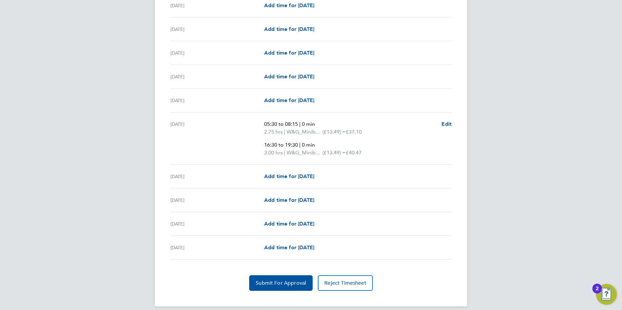
scroll to position [729, 0]
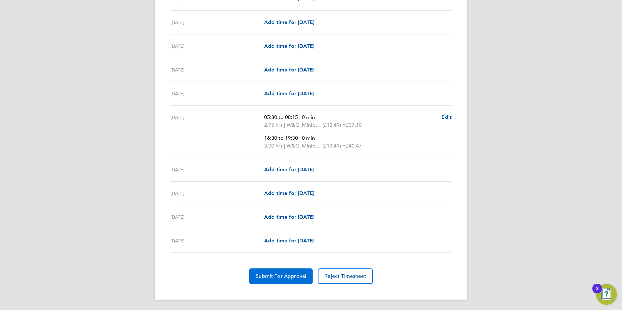
click at [285, 278] on span "Submit For Approval" at bounding box center [281, 276] width 50 height 7
click at [281, 277] on span "Approve Timesheet" at bounding box center [281, 276] width 48 height 7
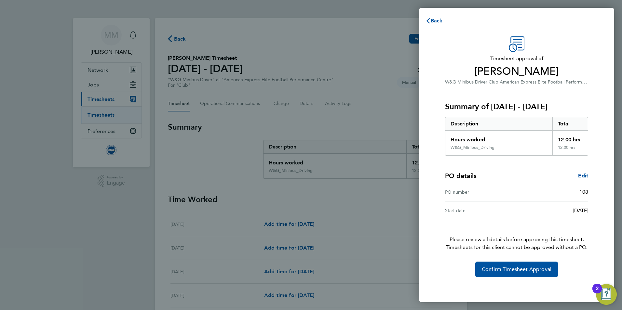
click at [515, 261] on div "Timesheet approval of John Kerridge W&G Minibus Driver · Club · American Expres…" at bounding box center [516, 156] width 159 height 241
click at [511, 270] on span "Confirm Timesheet Approval" at bounding box center [517, 269] width 70 height 7
